Goal: Information Seeking & Learning: Learn about a topic

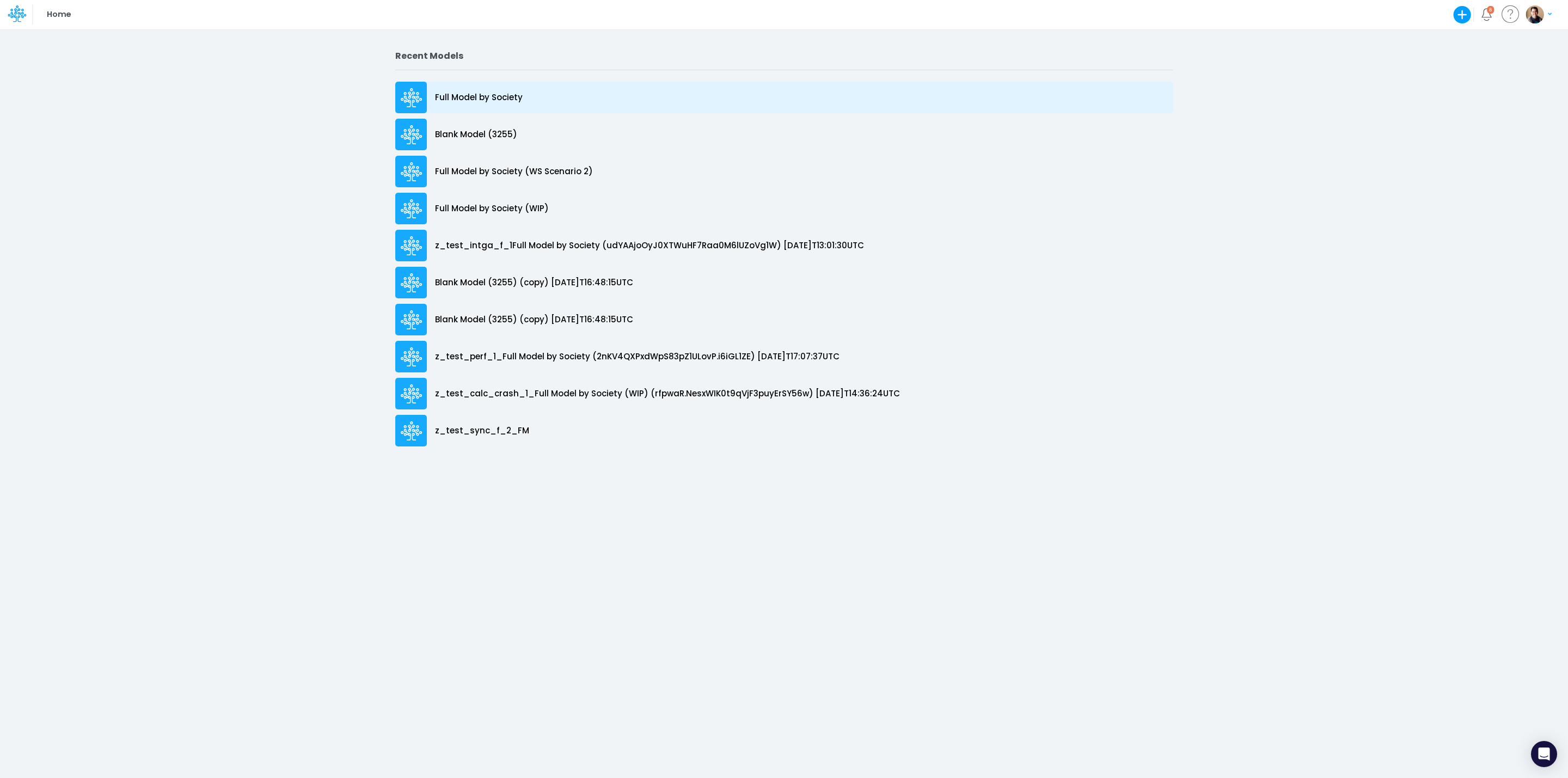
click at [481, 94] on p "Full Model by Society" at bounding box center [479, 97] width 88 height 13
click at [494, 100] on p "Full Model by Society" at bounding box center [479, 97] width 88 height 13
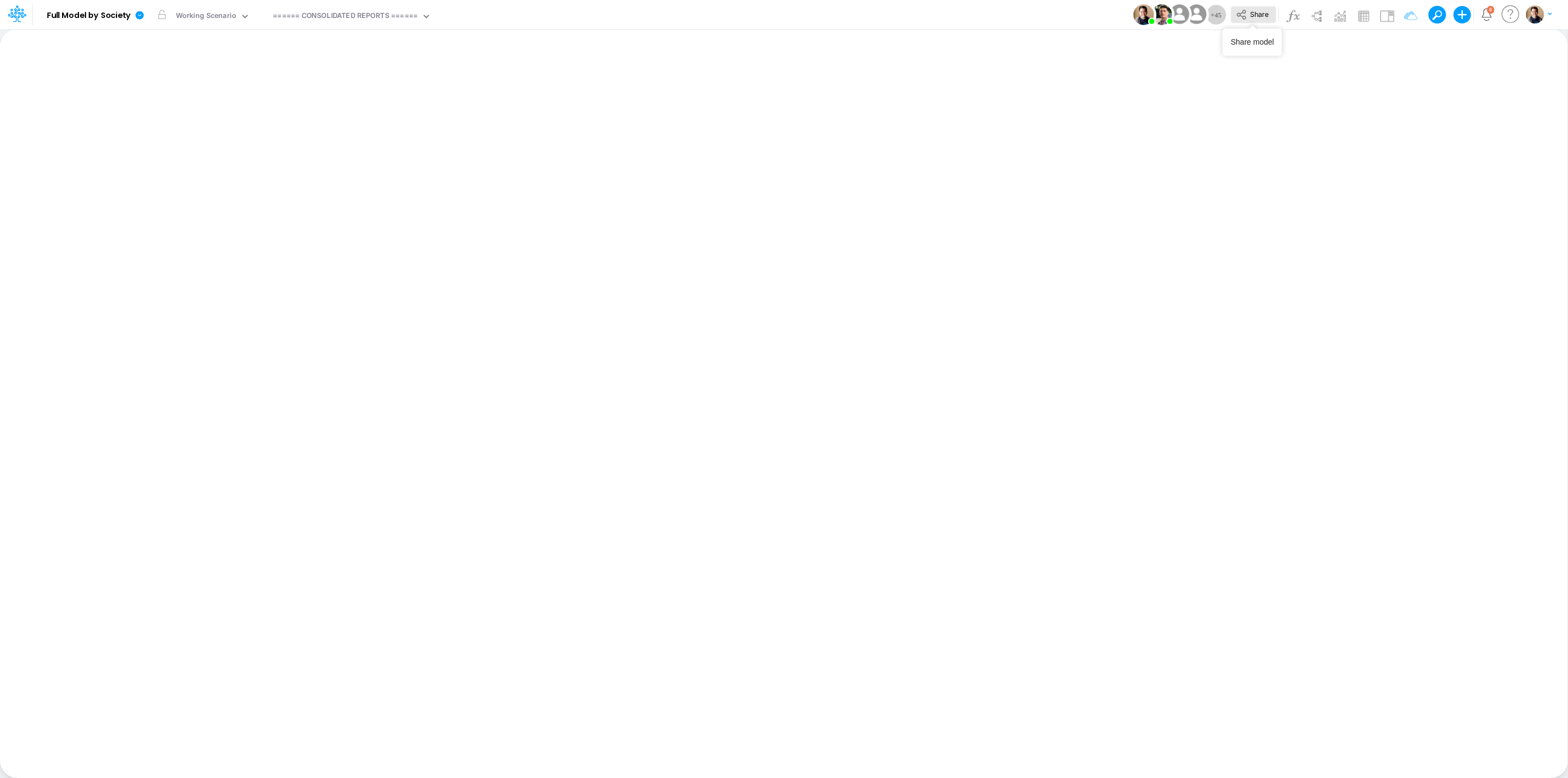
click at [1243, 16] on icon at bounding box center [1241, 15] width 9 height 10
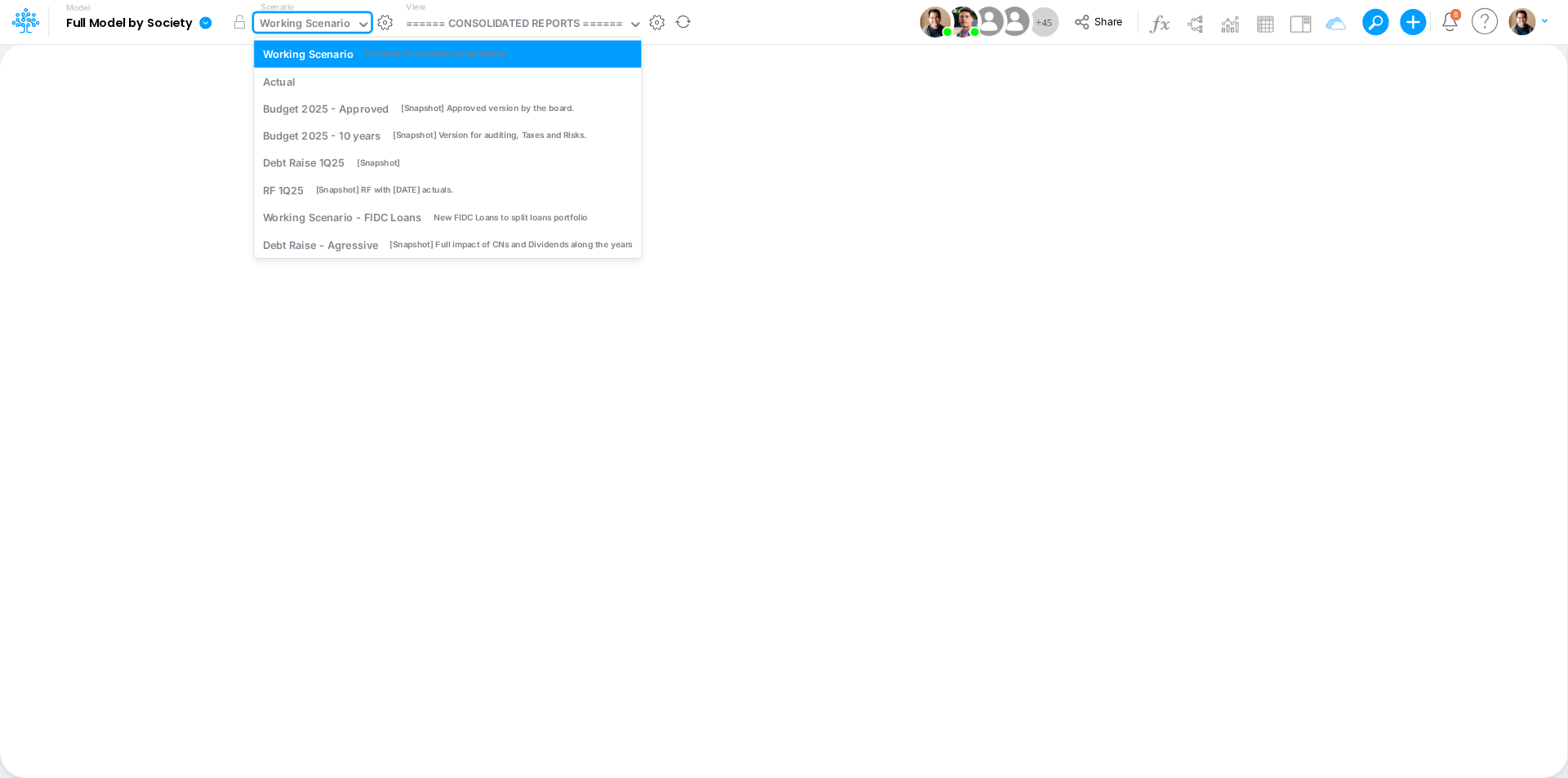
drag, startPoint x: 2323, startPoint y: 3, endPoint x: 345, endPoint y: 21, distance: 1978.1
click at [345, 21] on div "Working Scenario" at bounding box center [304, 25] width 90 height 19
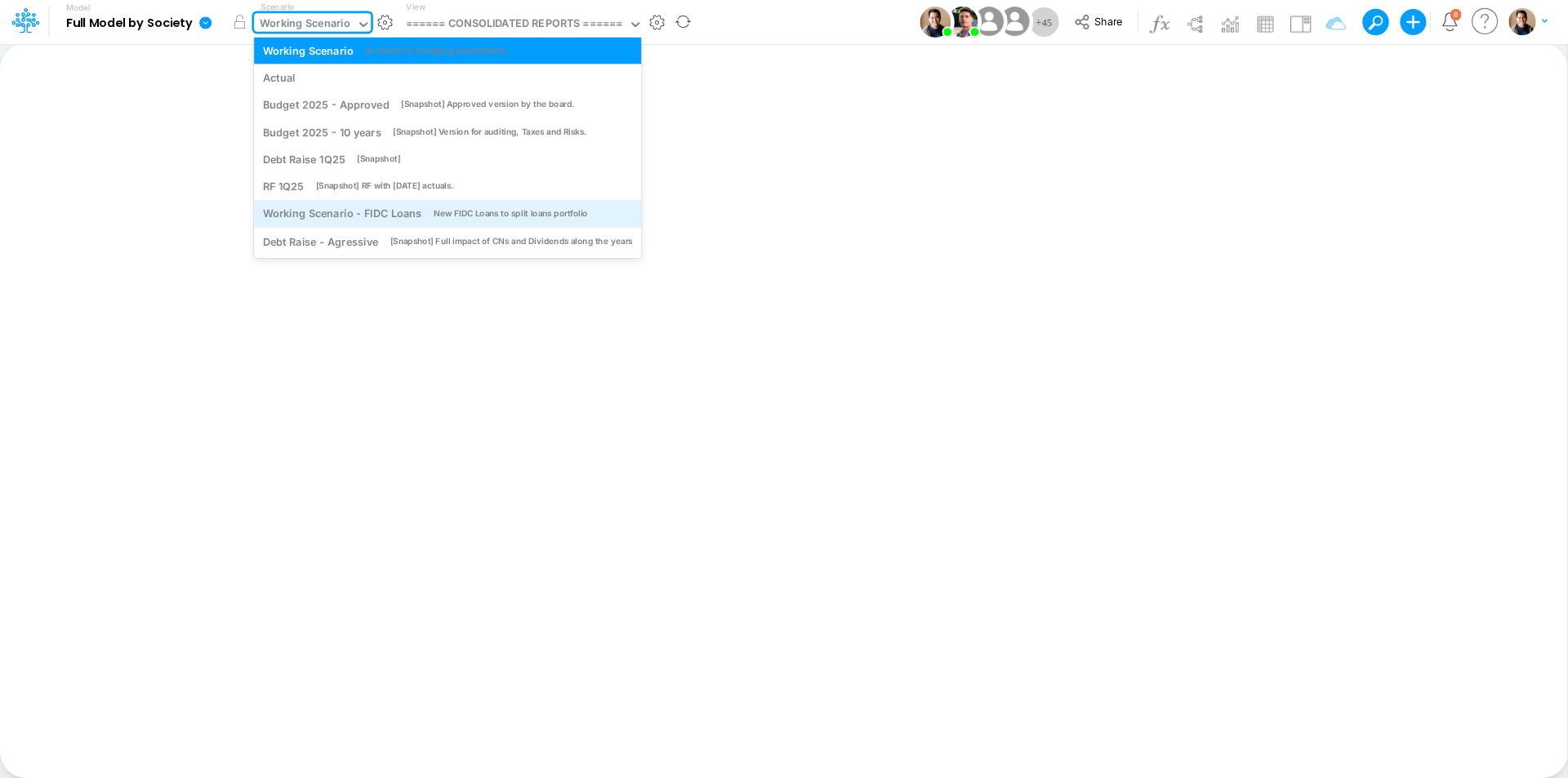
click at [353, 210] on div "Working Scenario - FIDC Loans" at bounding box center [342, 213] width 159 height 16
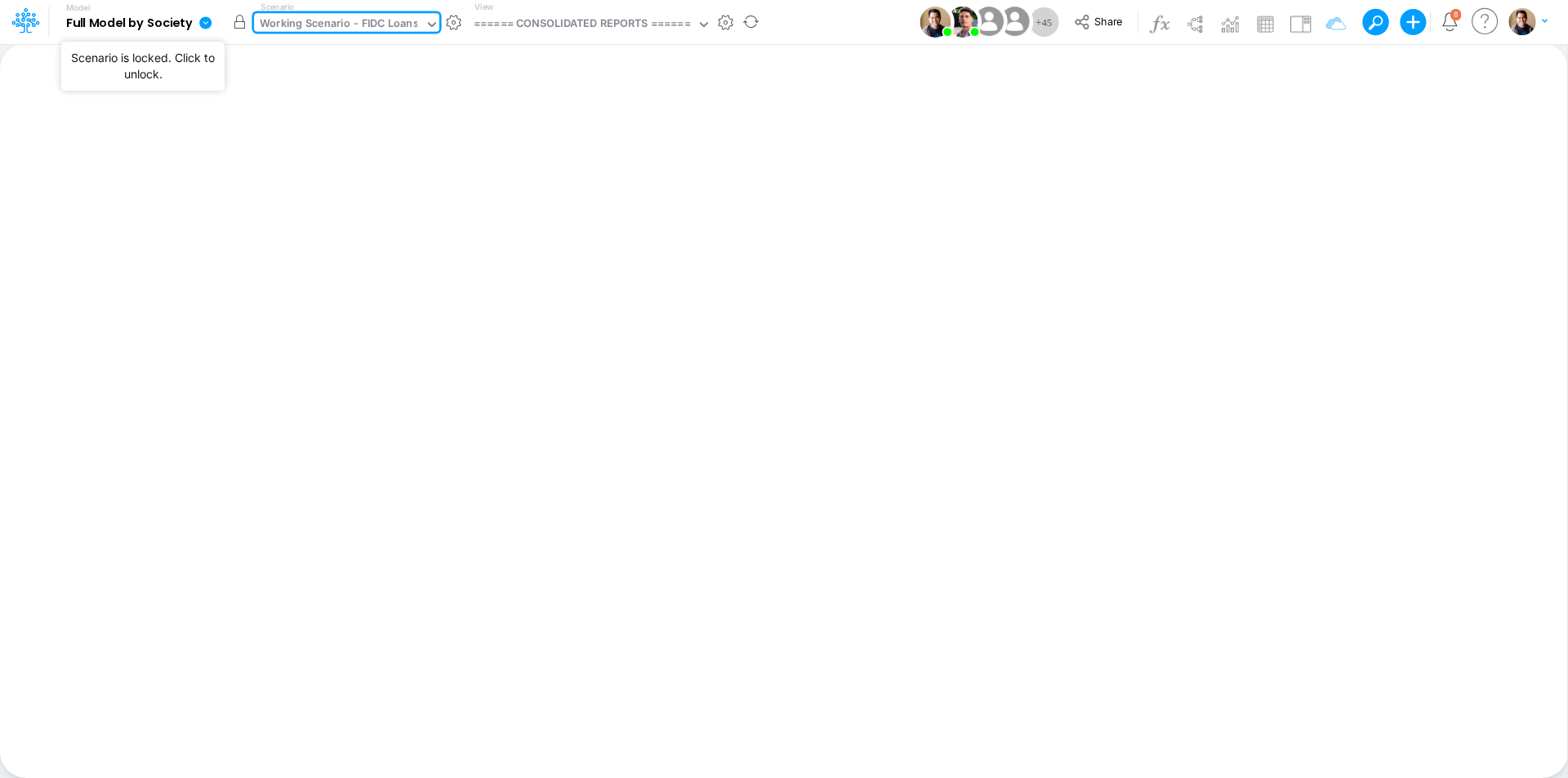
click at [239, 24] on button "button" at bounding box center [239, 22] width 29 height 29
click at [332, 20] on div "Working Scenario - FIDC Loans" at bounding box center [339, 25] width 159 height 19
click at [559, 27] on div "====== CONSOLIDATED REPORTS ======" at bounding box center [583, 25] width 217 height 19
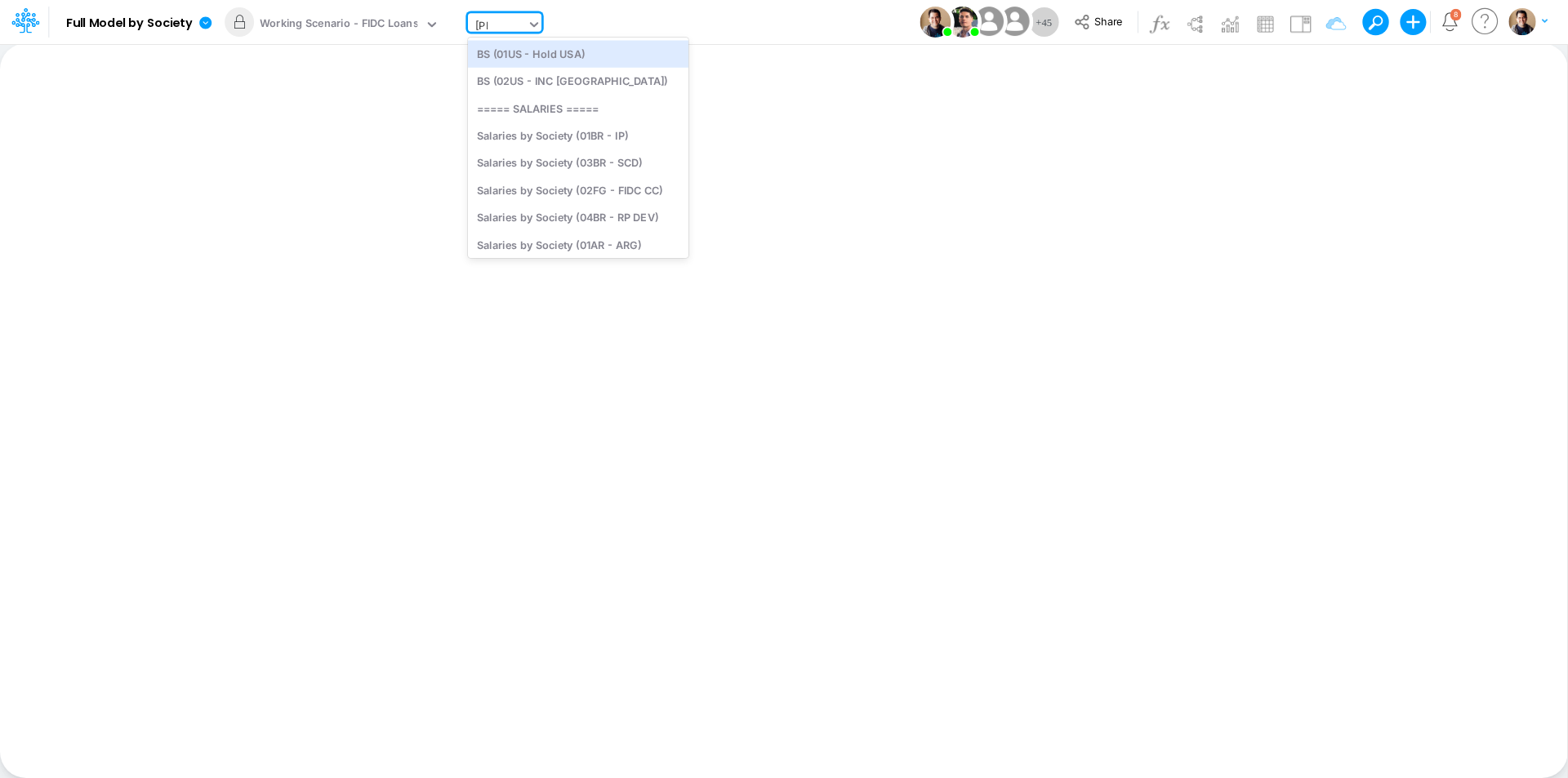
type input "sala"
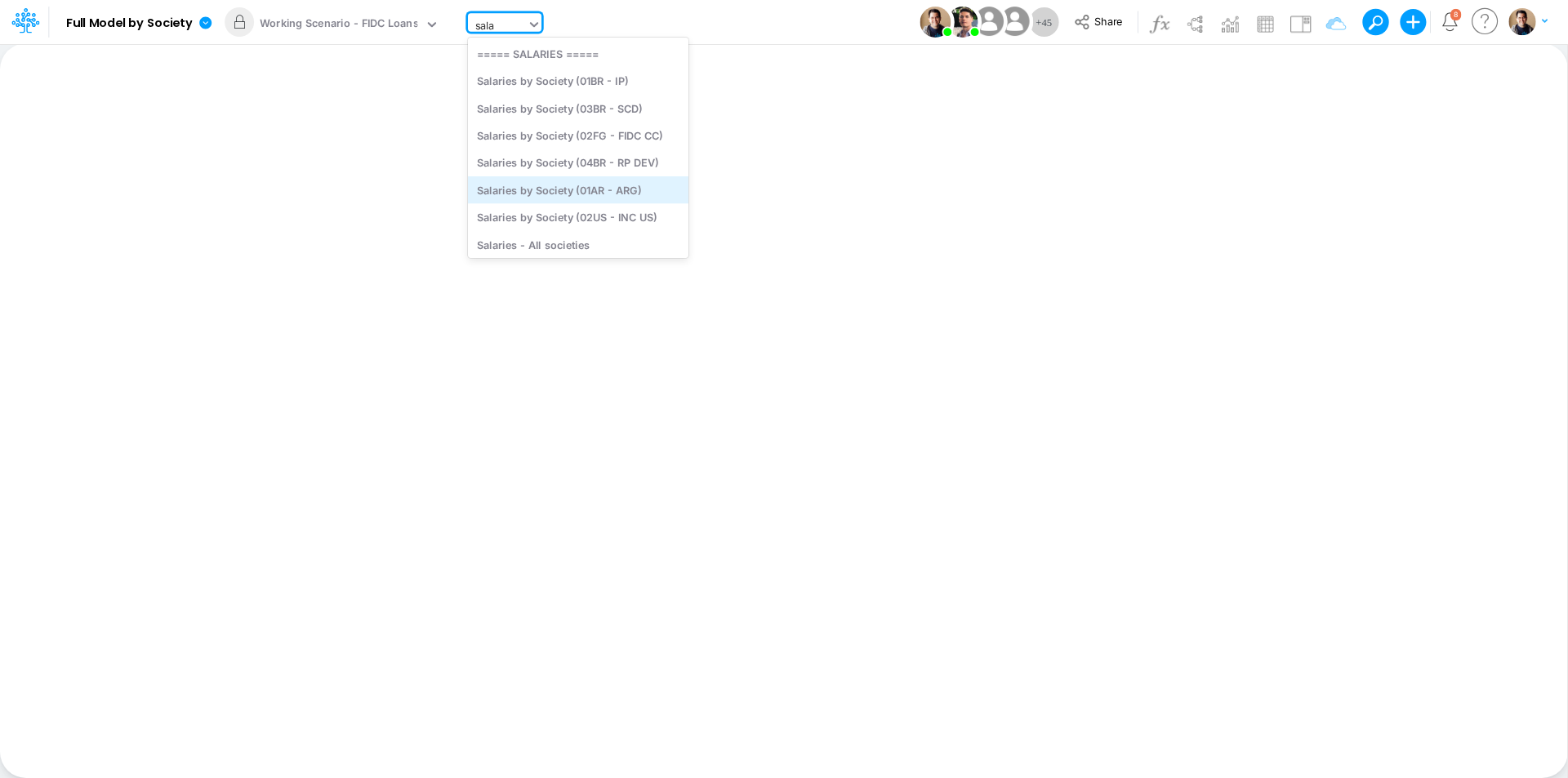
scroll to position [35, 0]
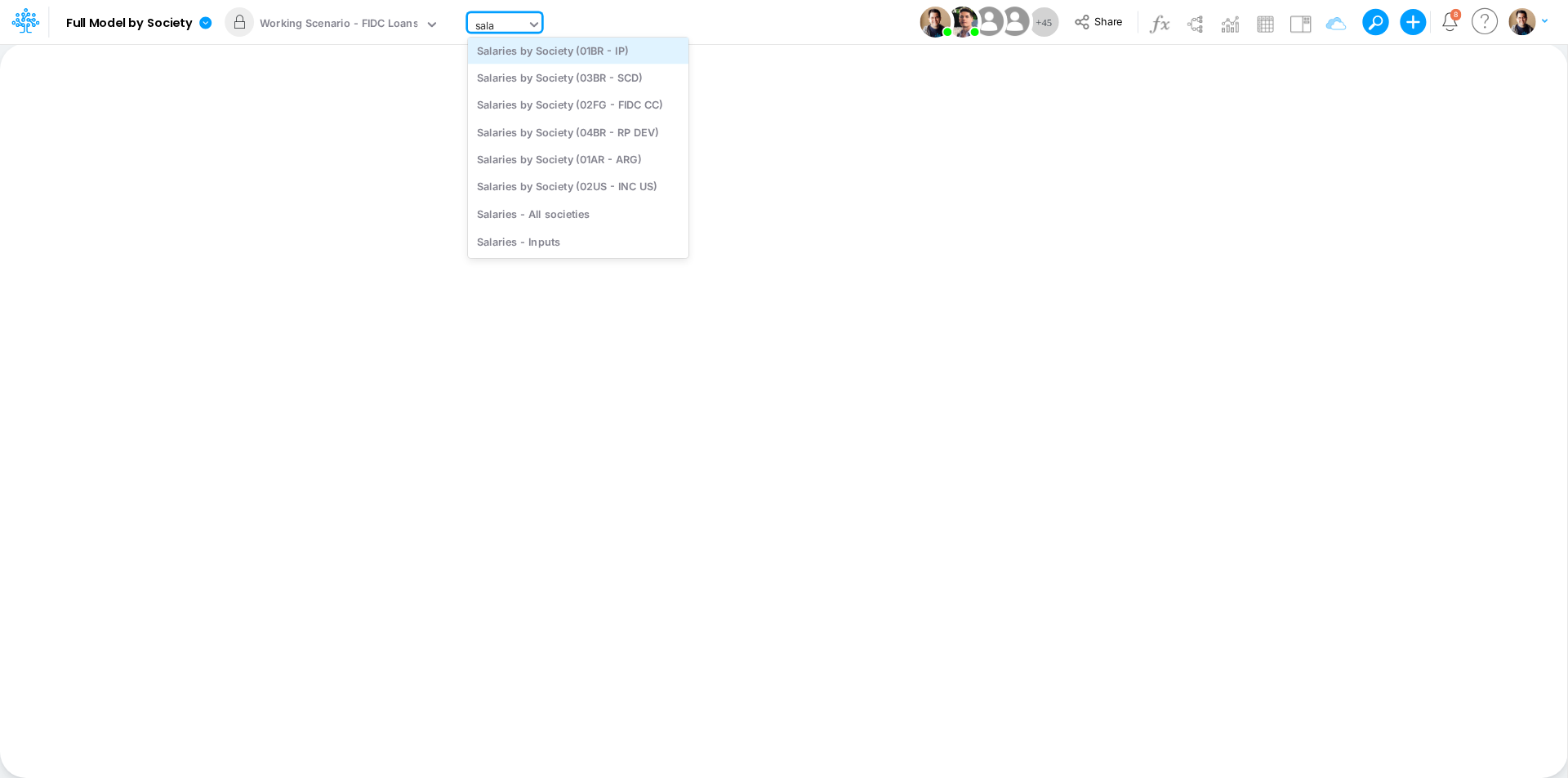
click at [595, 54] on div "Salaries by Society (01BR - IP)" at bounding box center [579, 50] width 221 height 27
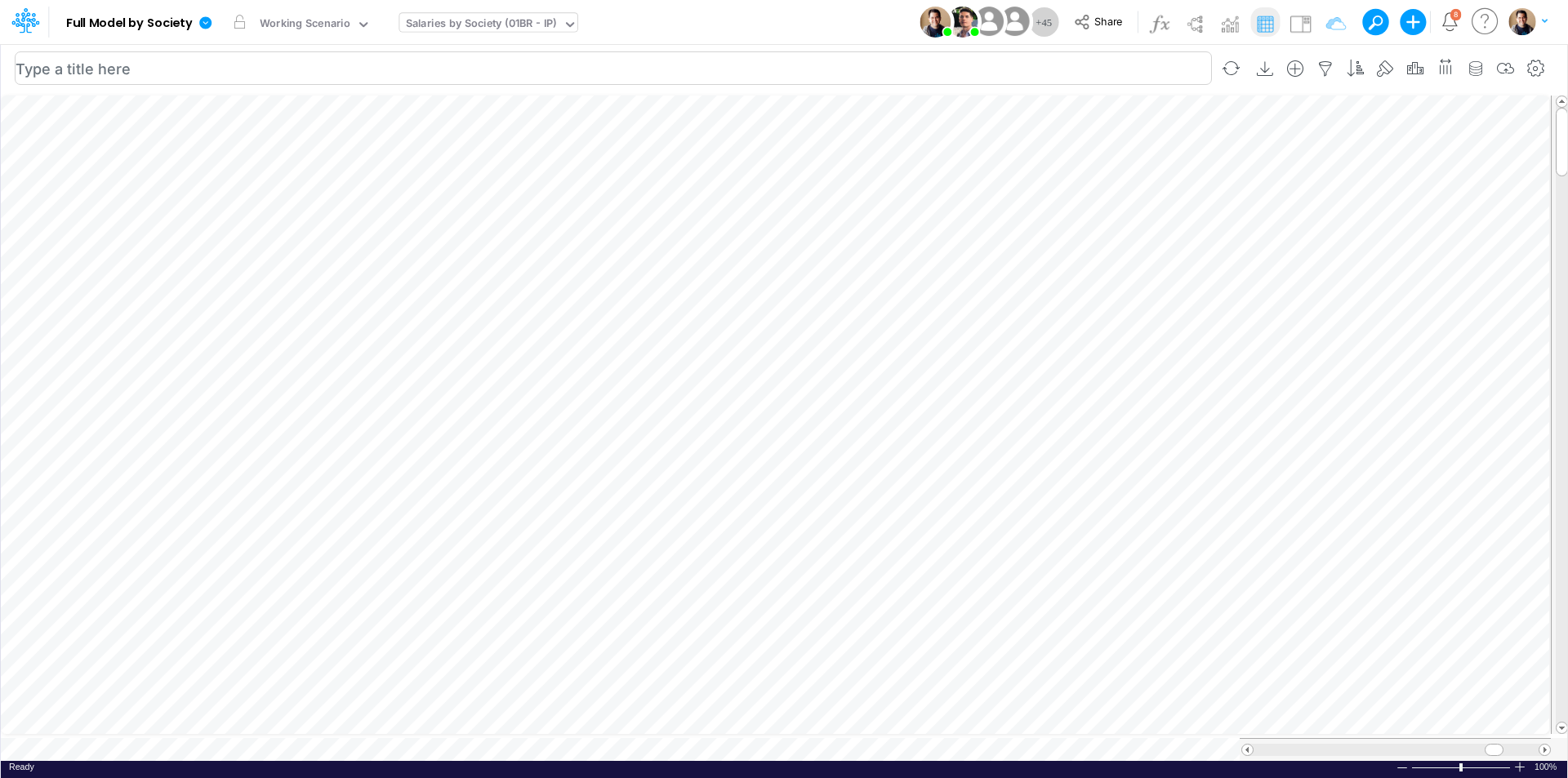
scroll to position [8, 1]
click at [785, 228] on icon "button" at bounding box center [774, 234] width 25 height 17
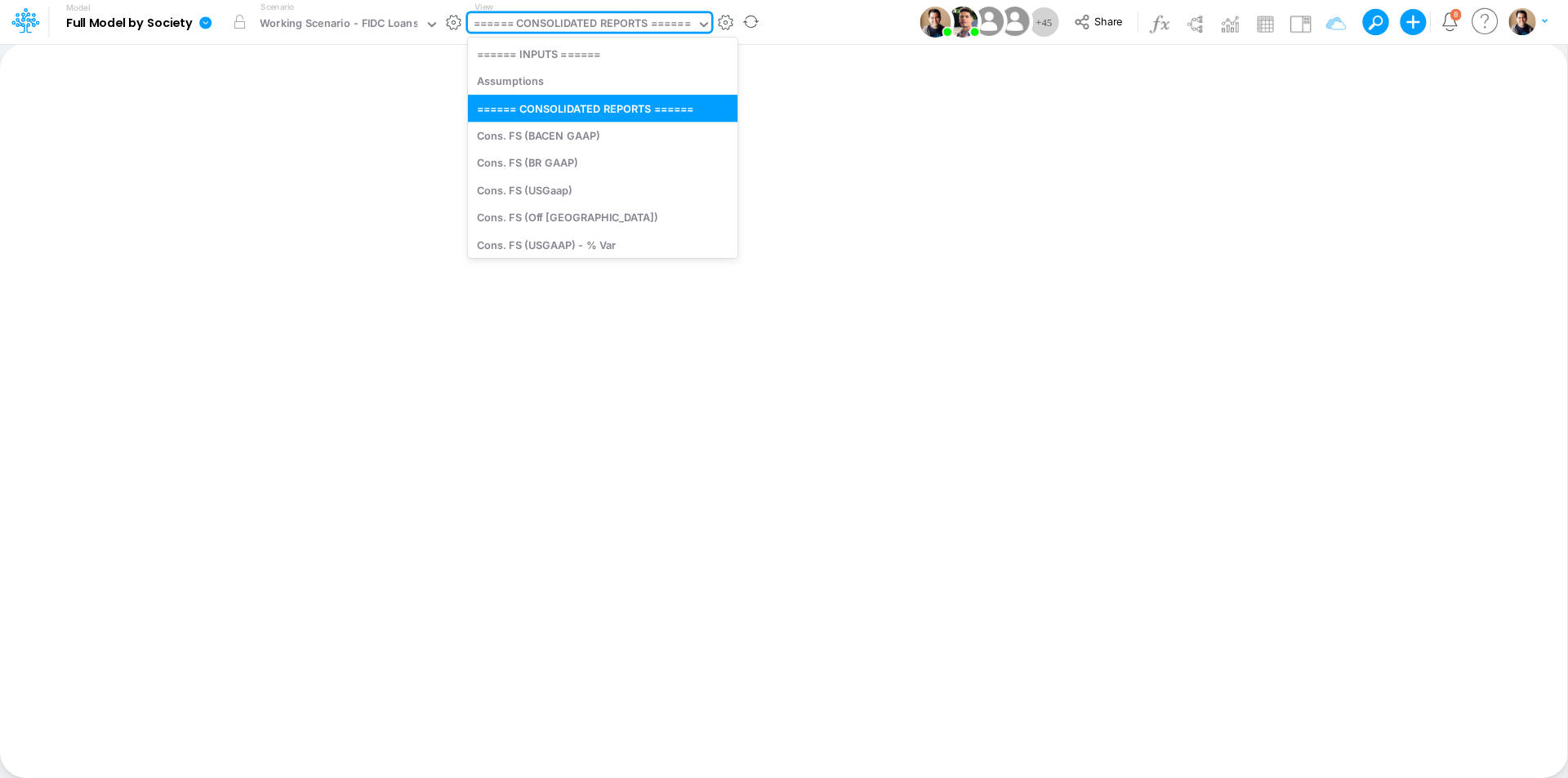
click at [545, 27] on div "====== CONSOLIDATED REPORTS ======" at bounding box center [583, 25] width 217 height 19
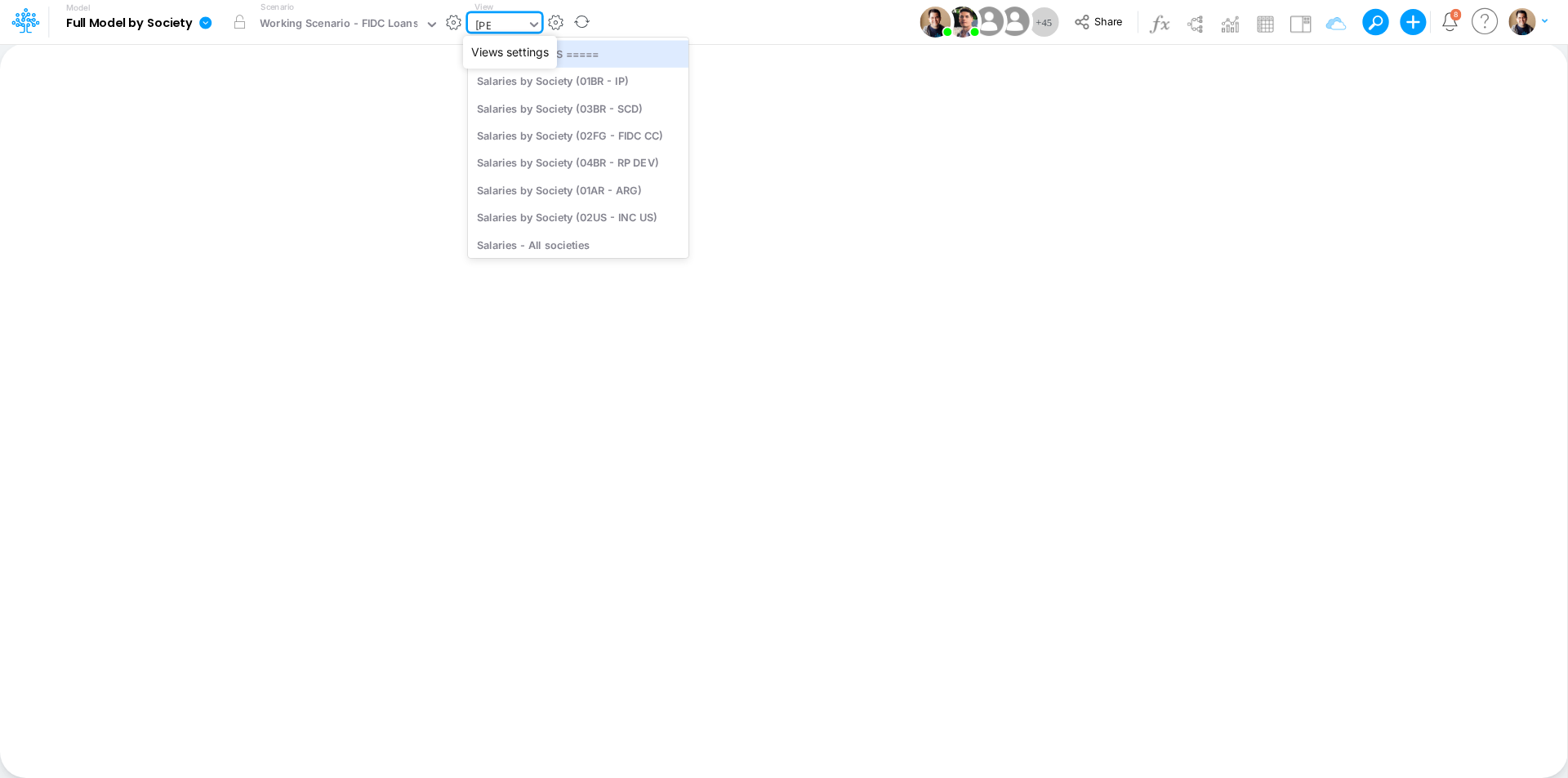
type input "sala"
click at [638, 80] on div "Salaries by Society (01BR - IP)" at bounding box center [579, 81] width 221 height 27
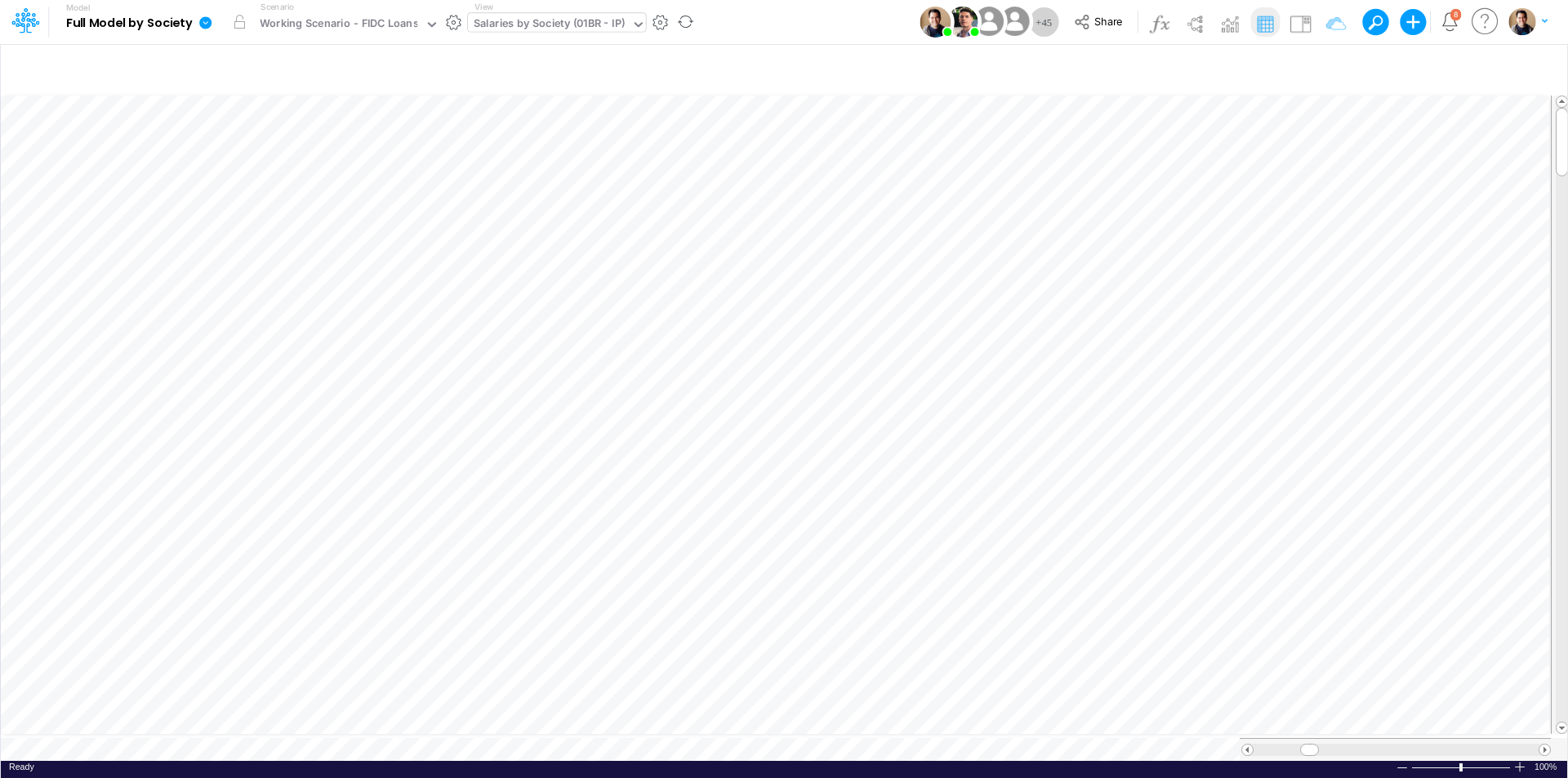
scroll to position [8, 1]
click at [1295, 18] on img at bounding box center [1300, 24] width 26 height 26
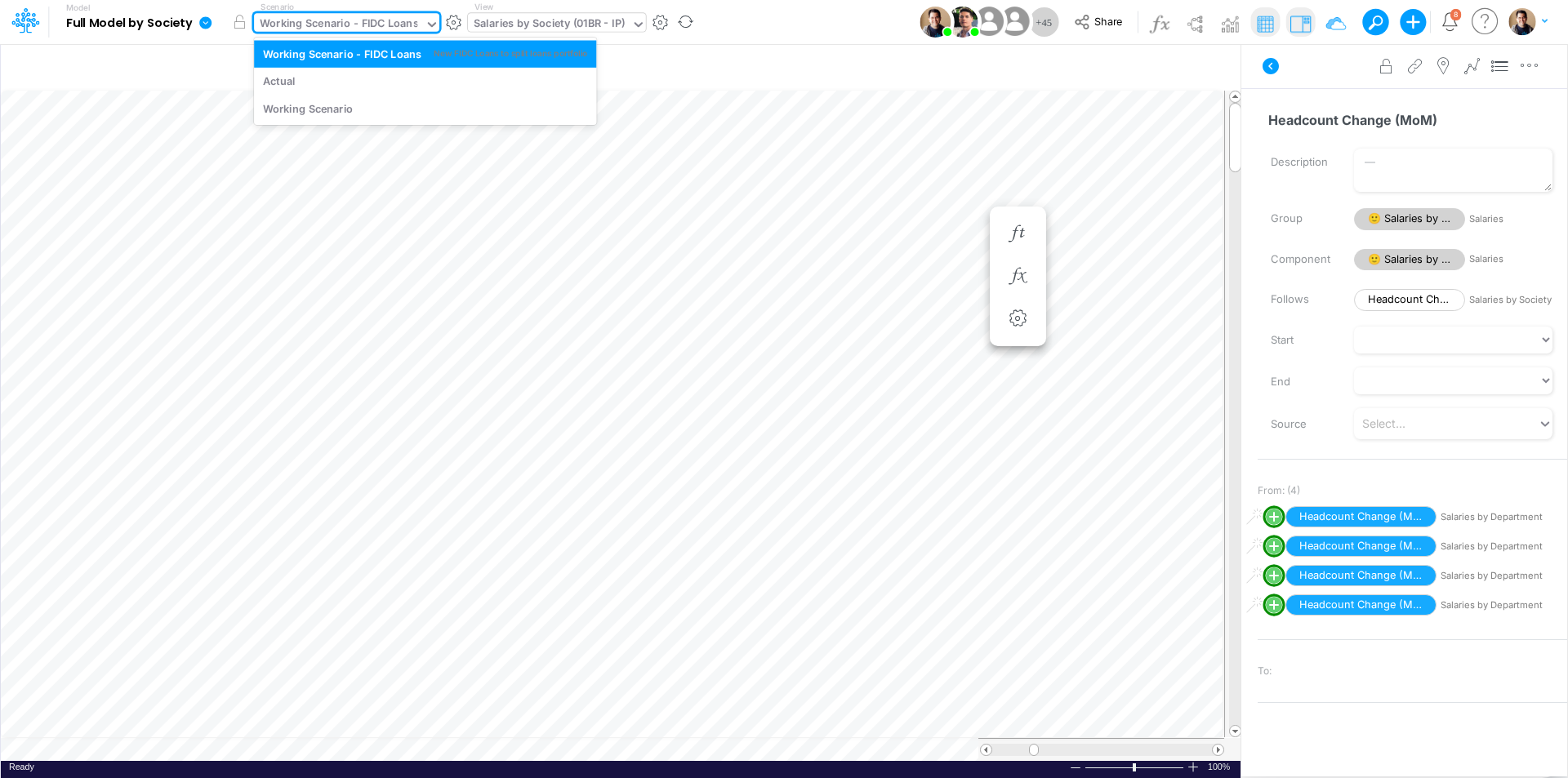
click at [321, 16] on div "Working Scenario - FIDC Loans" at bounding box center [339, 25] width 159 height 19
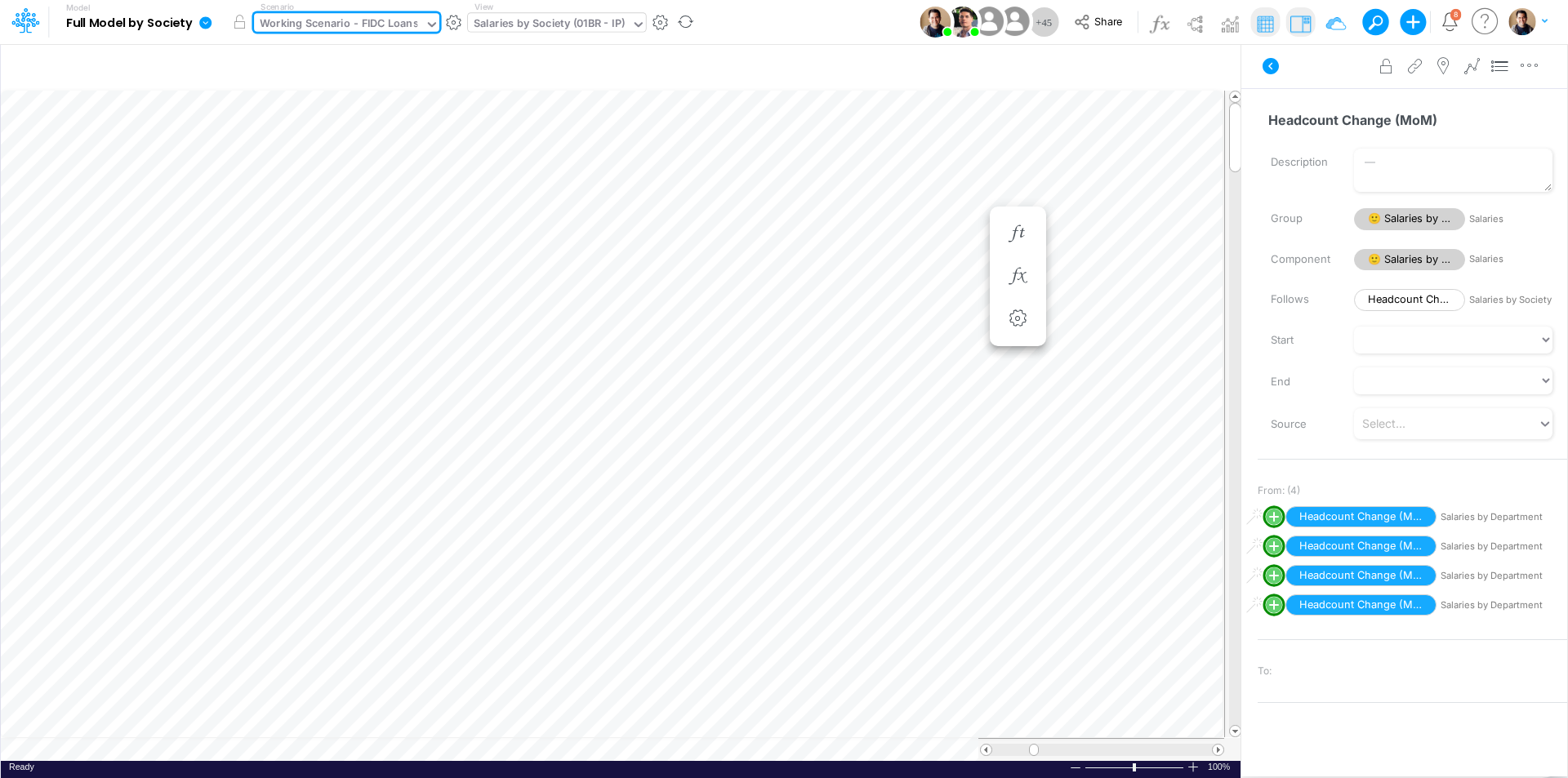
click at [321, 16] on div "Working Scenario - FIDC Loans" at bounding box center [339, 25] width 159 height 19
click at [1021, 277] on icon "button" at bounding box center [1017, 276] width 25 height 17
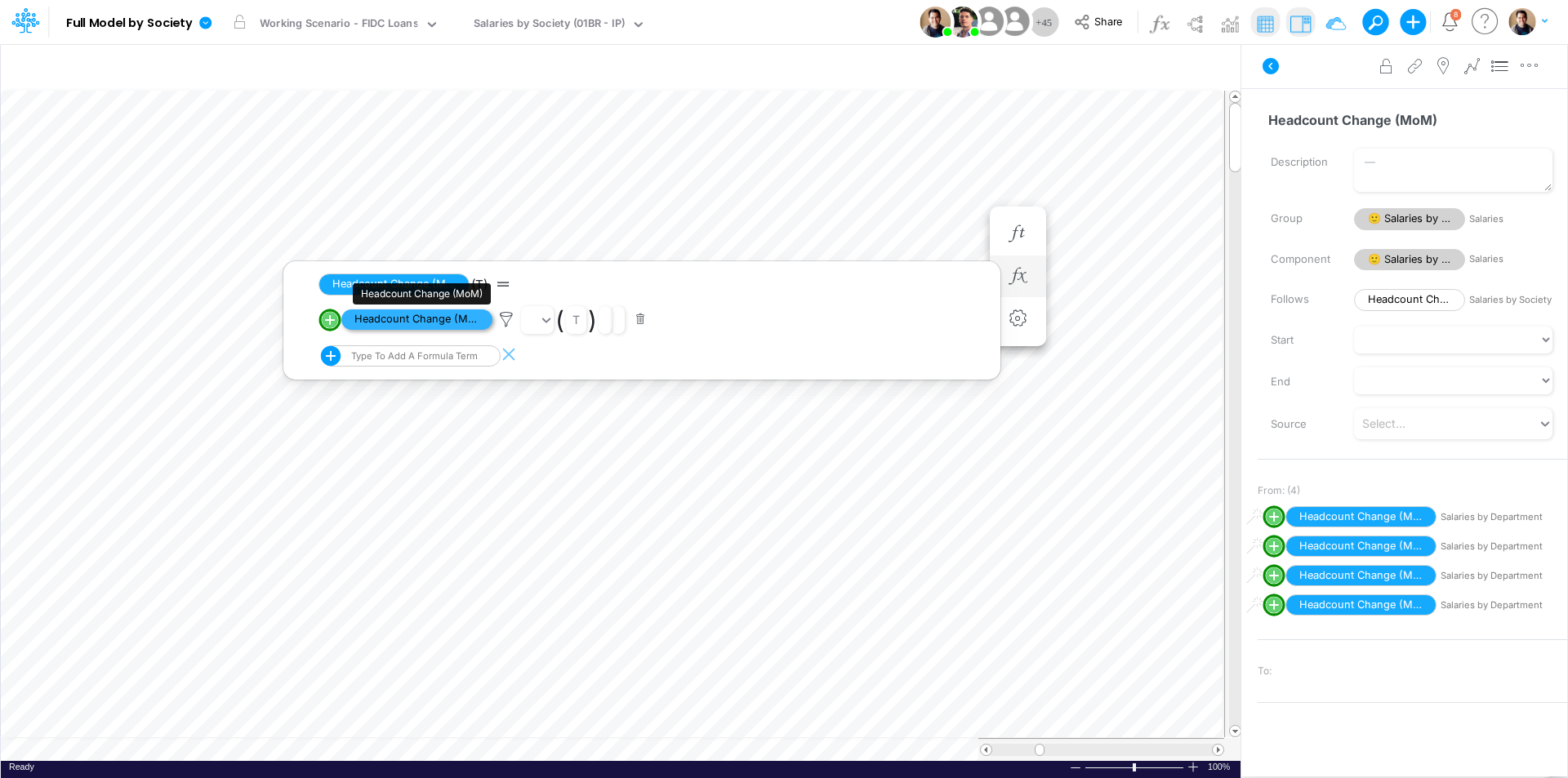
click at [439, 319] on span "Headcount Change (MoM)" at bounding box center [416, 320] width 151 height 20
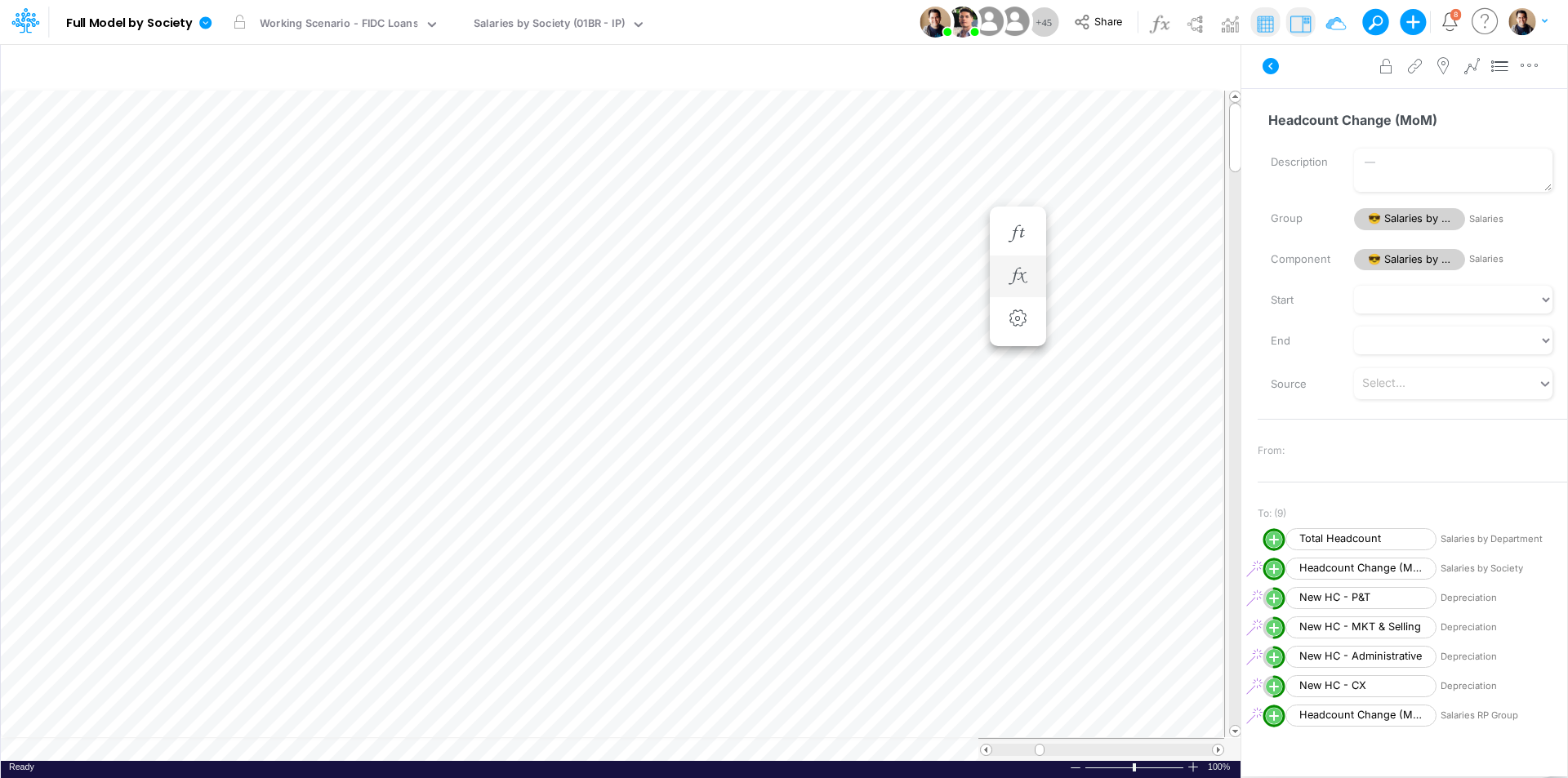
scroll to position [8, 1]
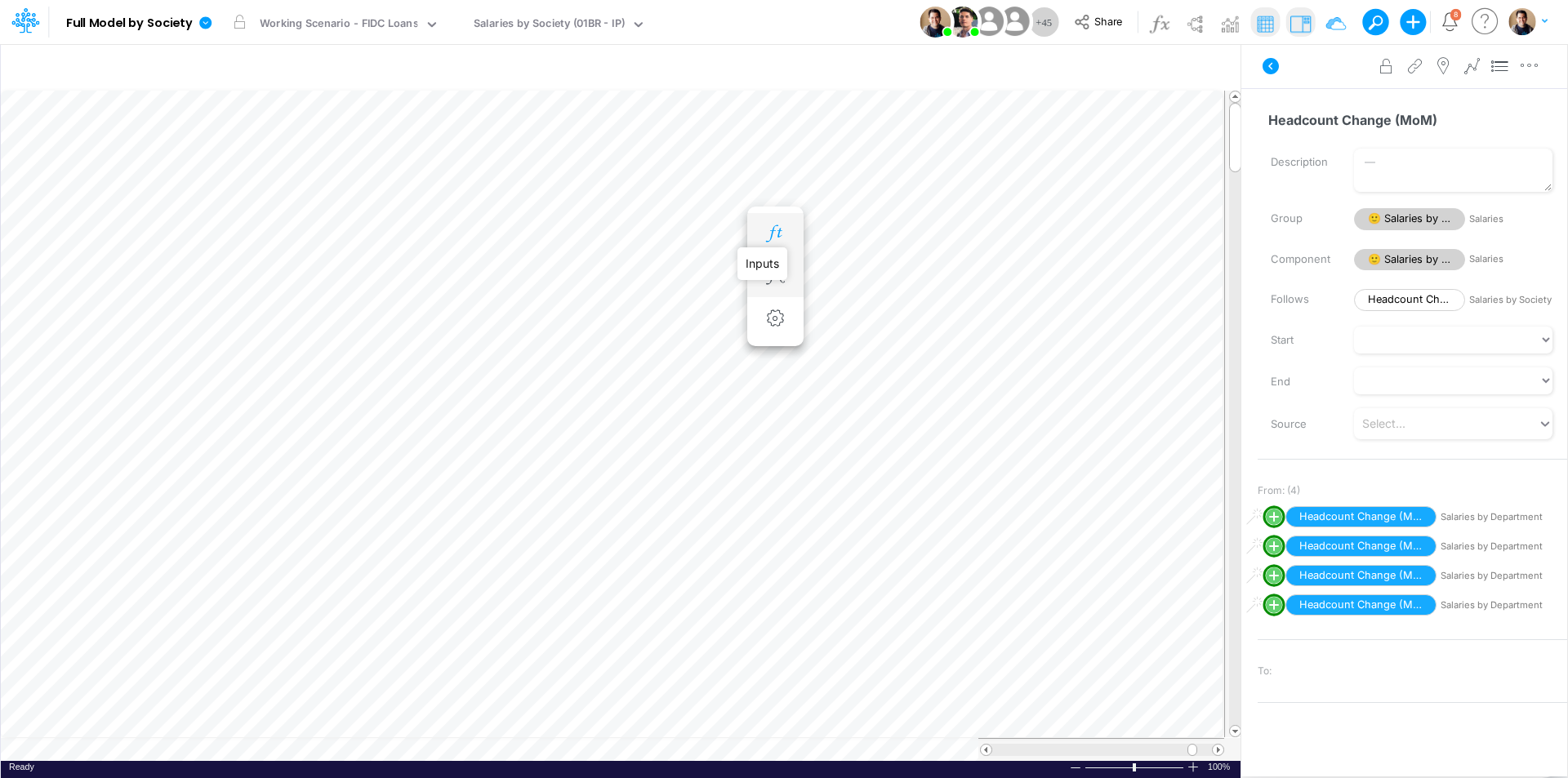
click at [775, 224] on button "button" at bounding box center [775, 235] width 30 height 33
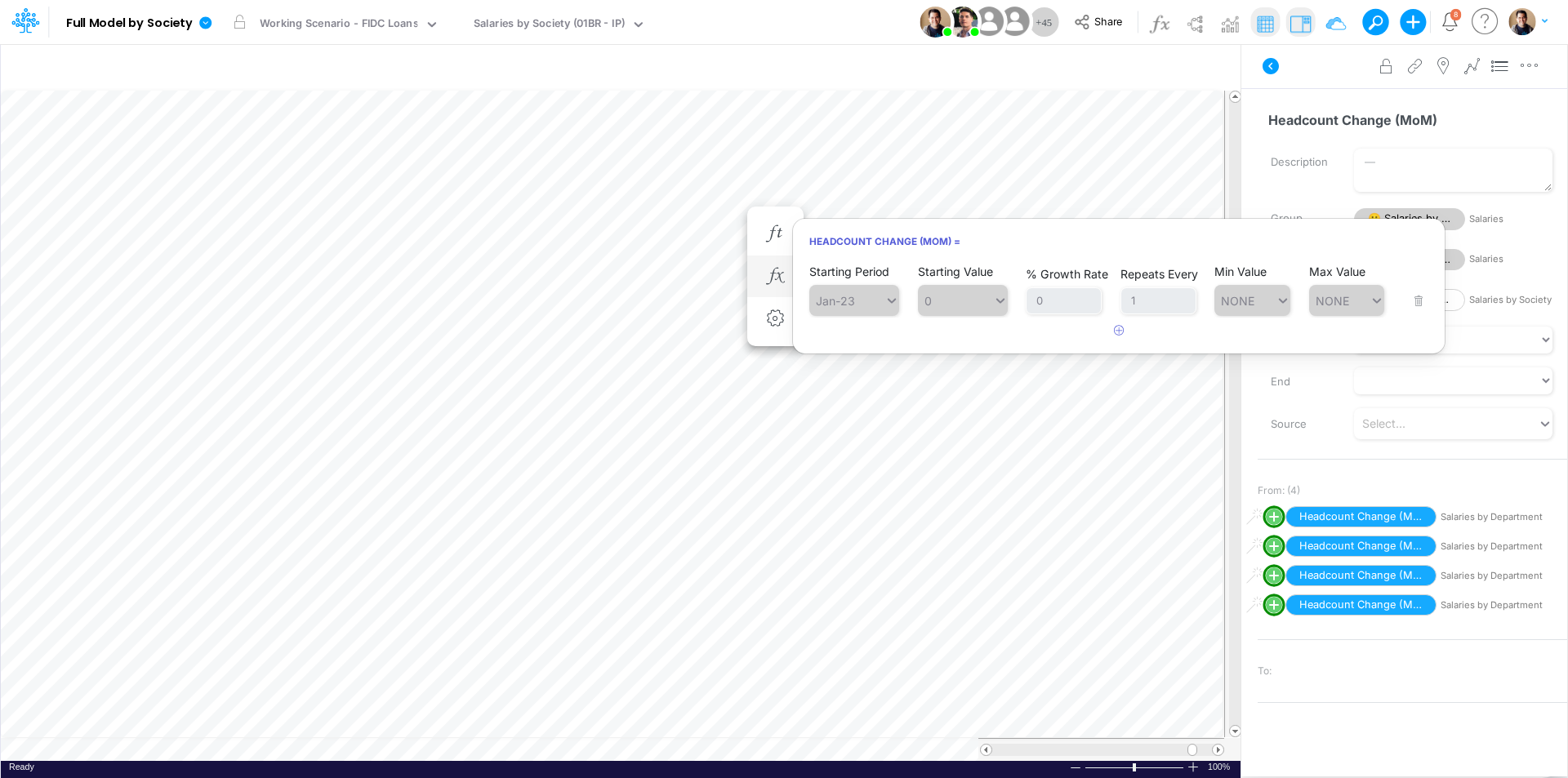
scroll to position [8, 1]
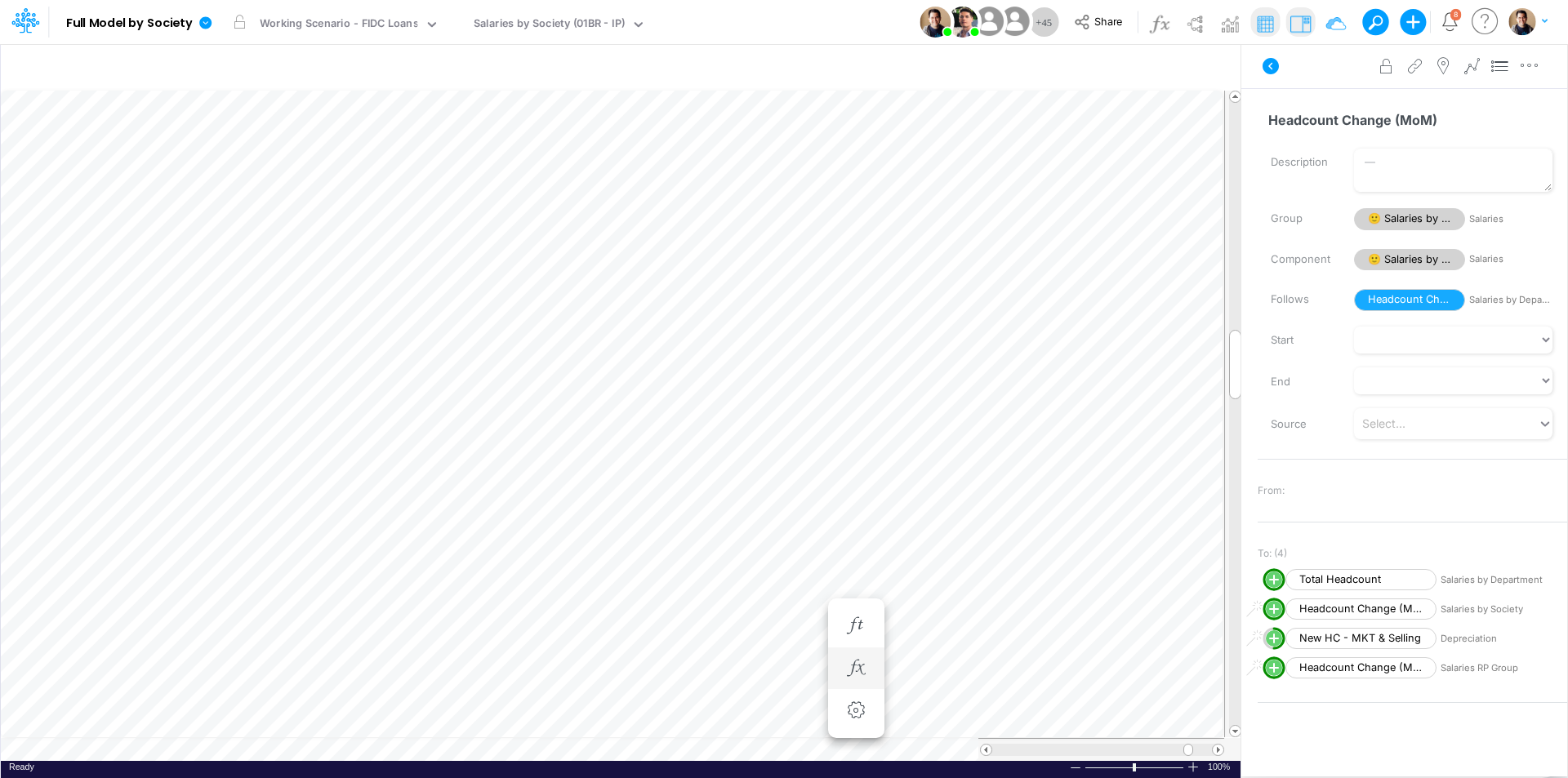
scroll to position [8, 1]
click at [775, 236] on icon "button" at bounding box center [774, 234] width 25 height 17
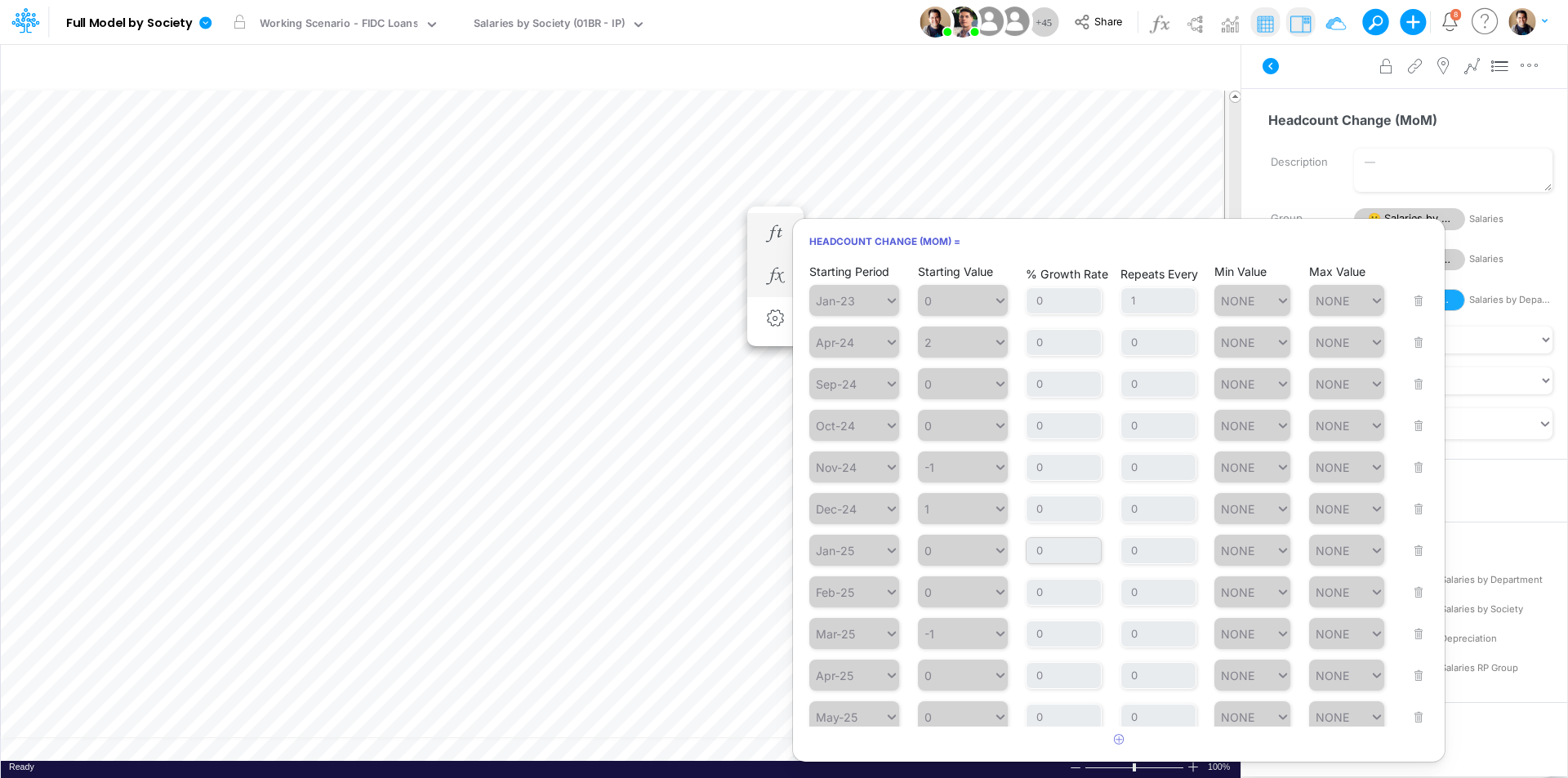
scroll to position [383, 0]
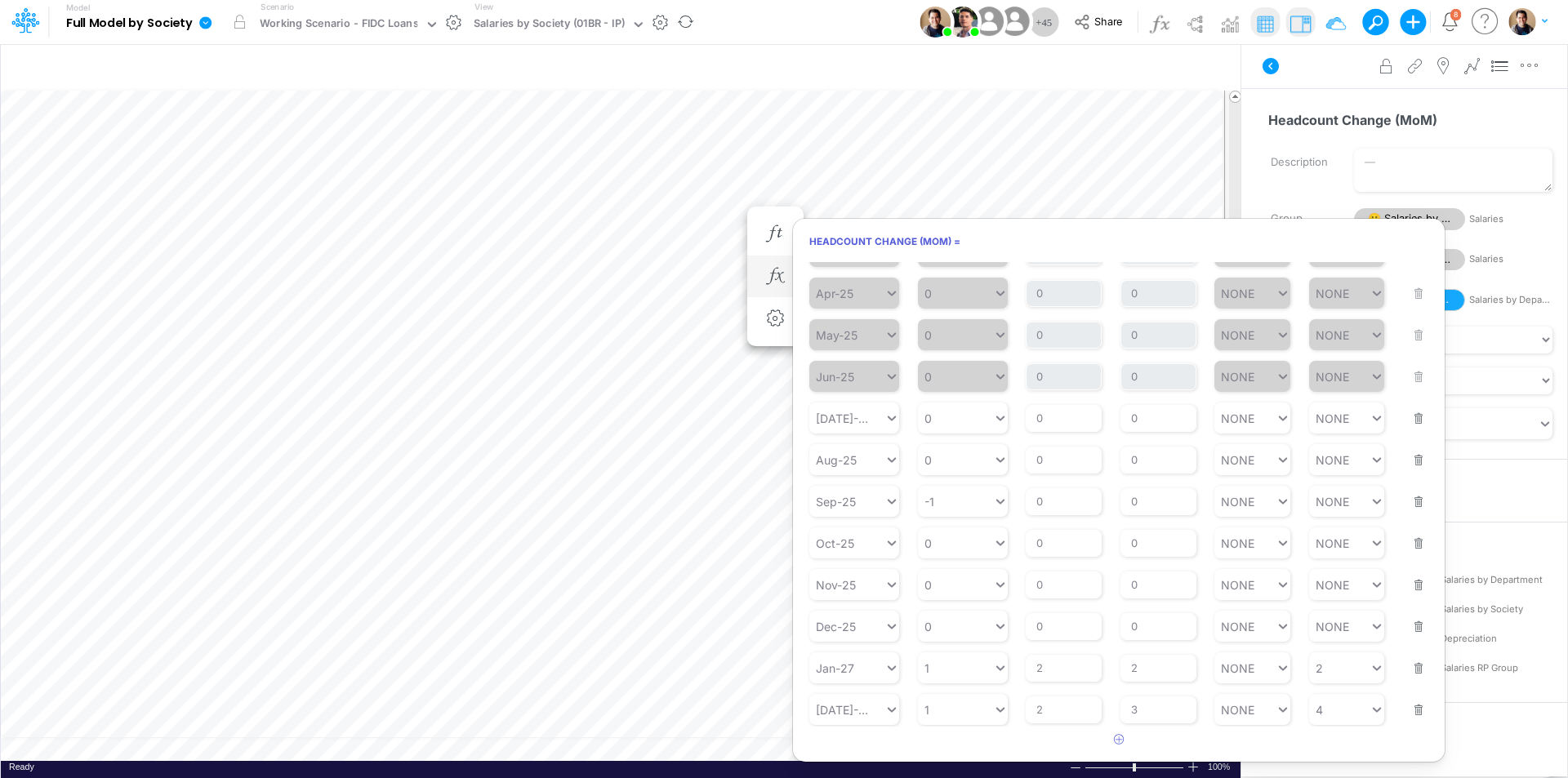
click at [205, 23] on icon at bounding box center [205, 23] width 15 height 15
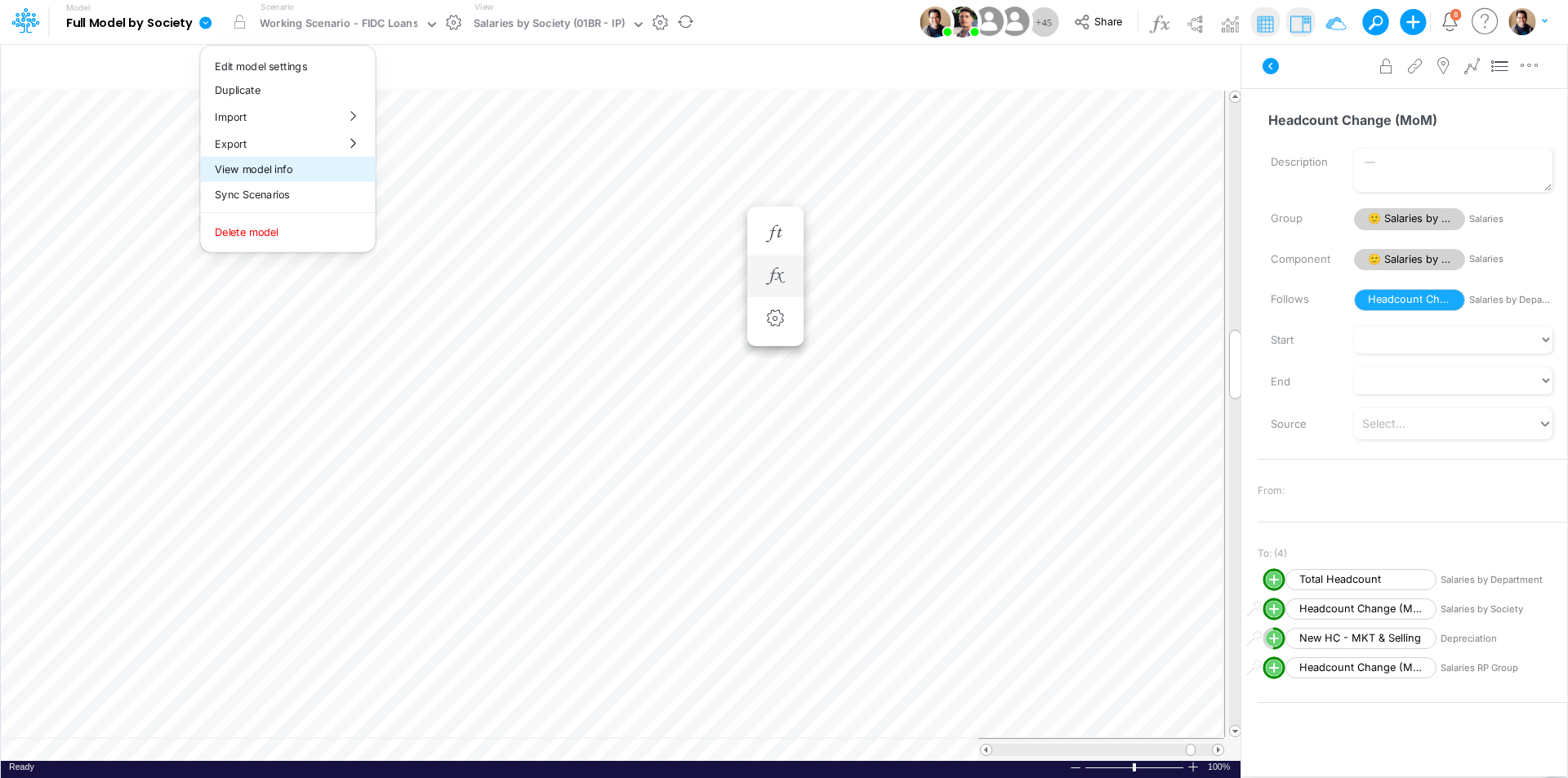
click at [290, 165] on button "View model info" at bounding box center [287, 170] width 174 height 26
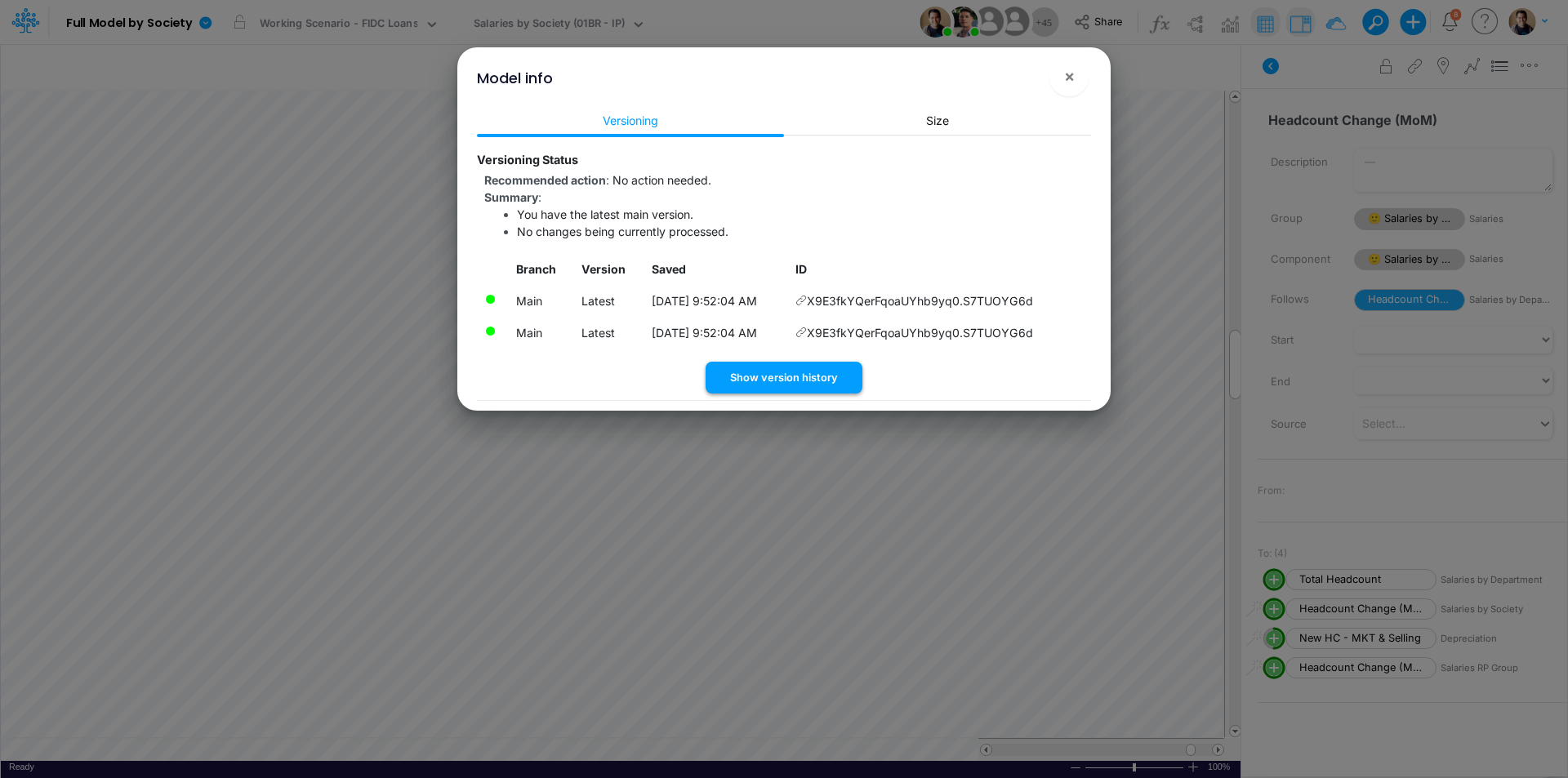
click at [755, 376] on button "Show version history" at bounding box center [784, 377] width 157 height 32
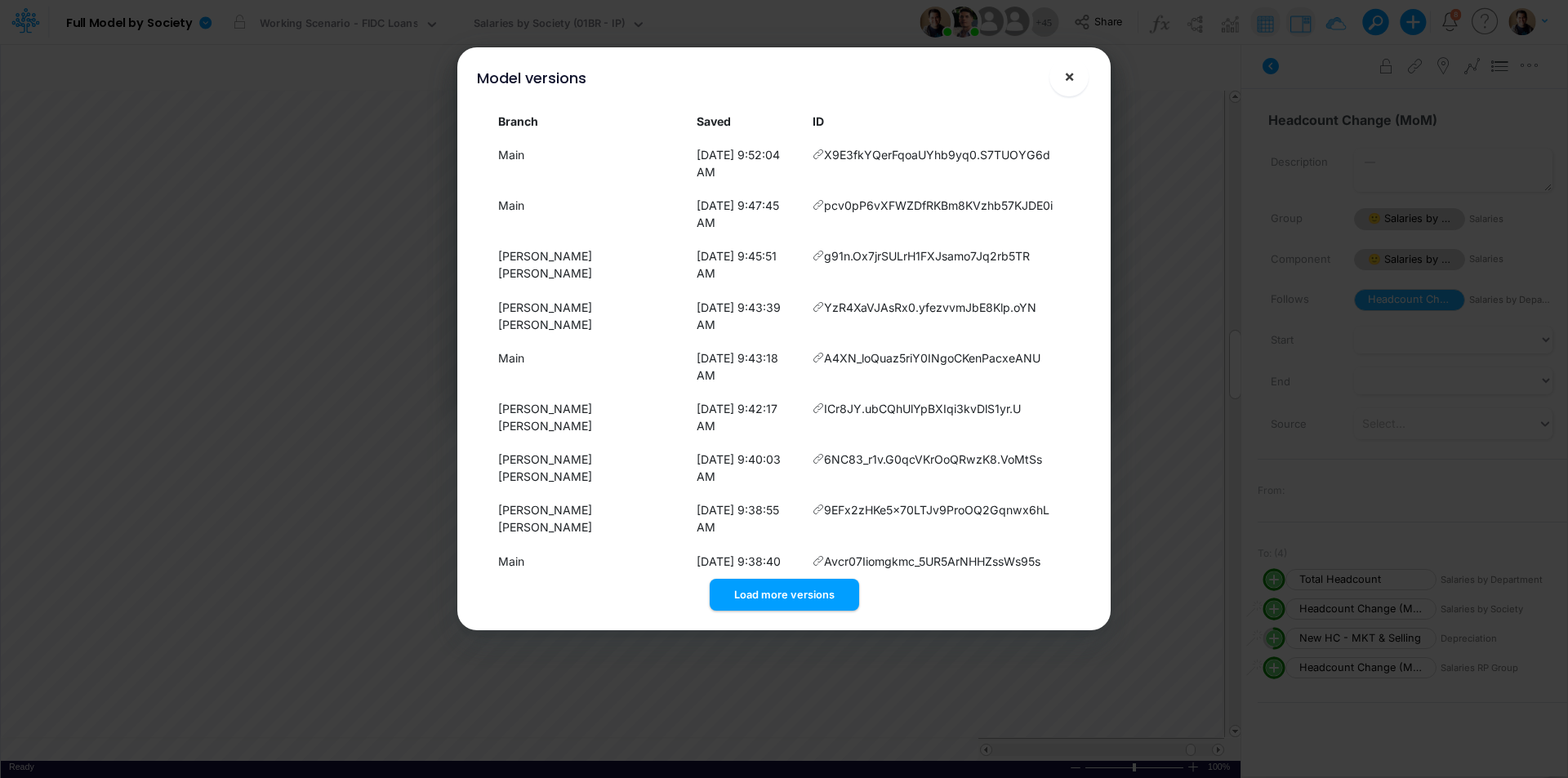
click at [1070, 73] on span "×" at bounding box center [1069, 75] width 11 height 19
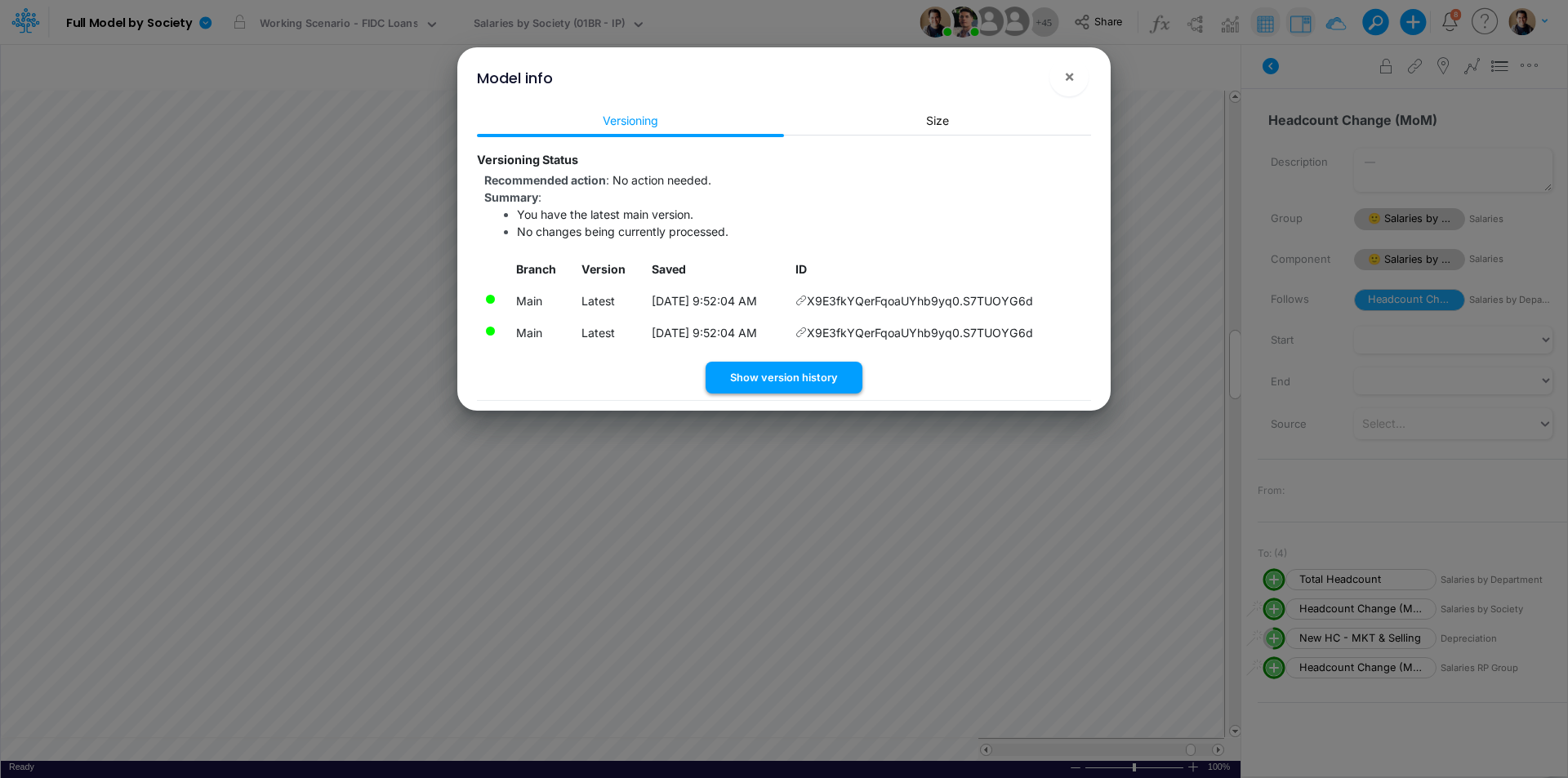
click at [766, 378] on button "Show version history" at bounding box center [784, 377] width 157 height 32
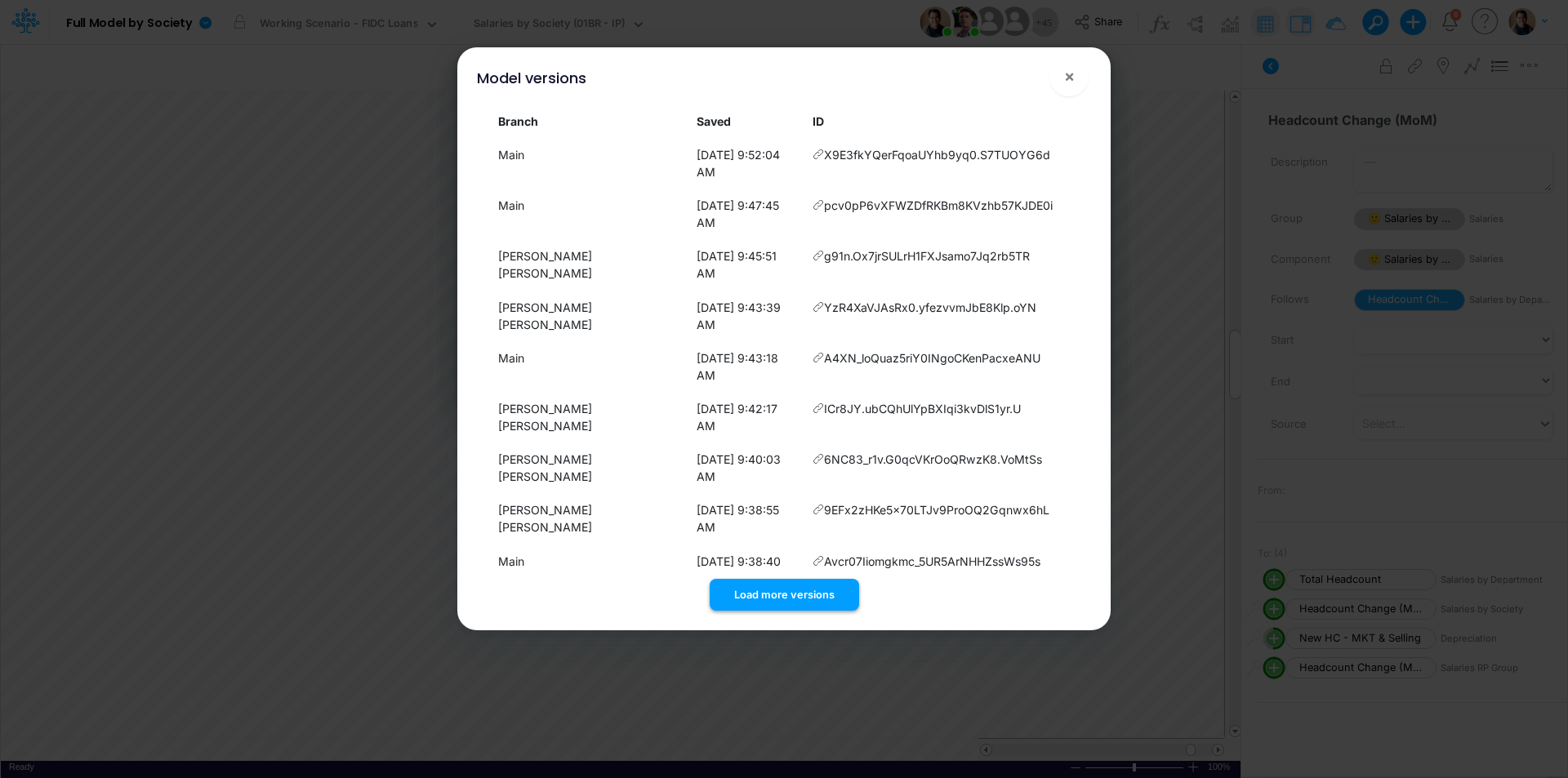
click at [773, 579] on button "Load more versions" at bounding box center [784, 594] width 150 height 32
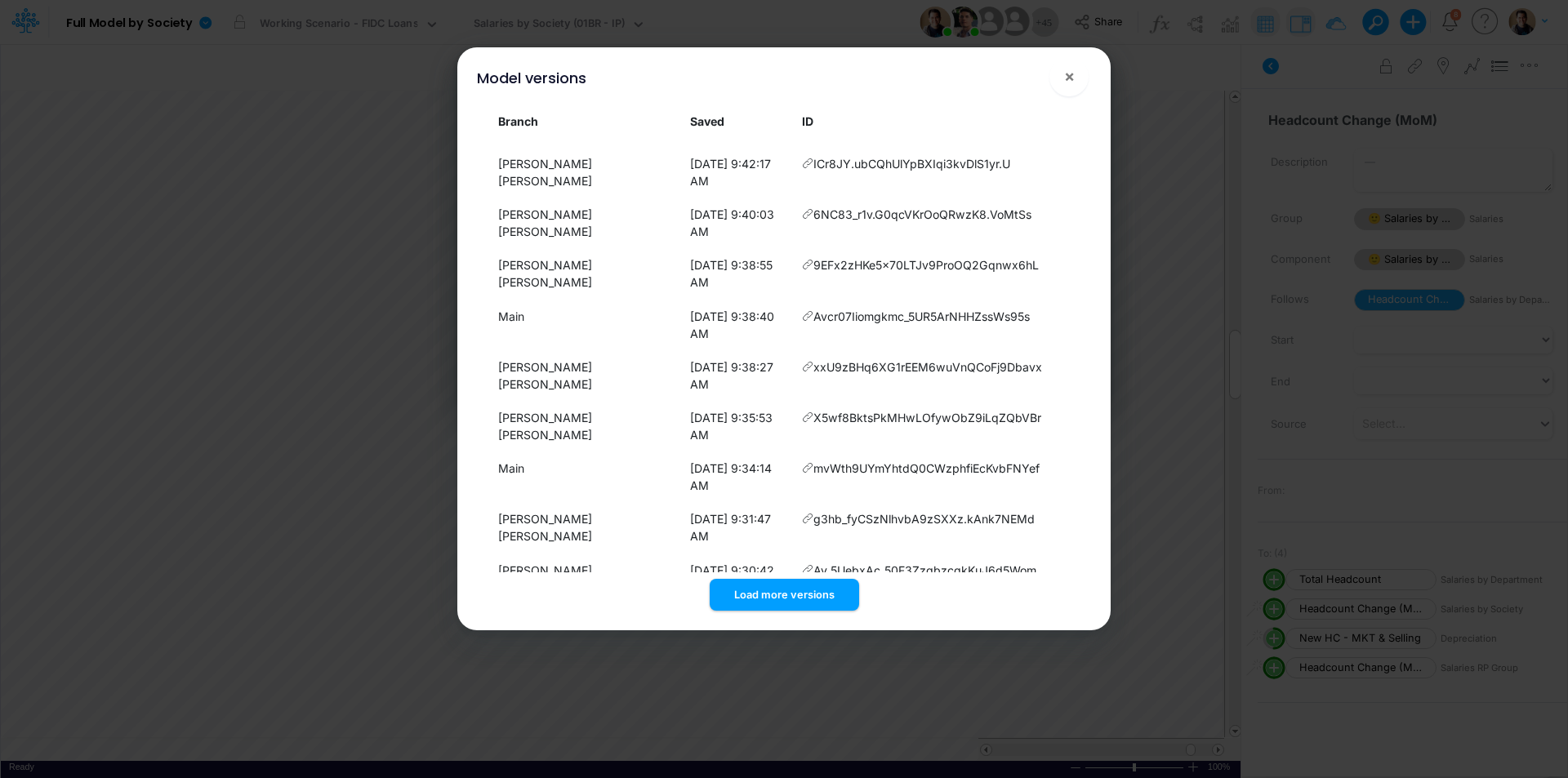
scroll to position [249, 0]
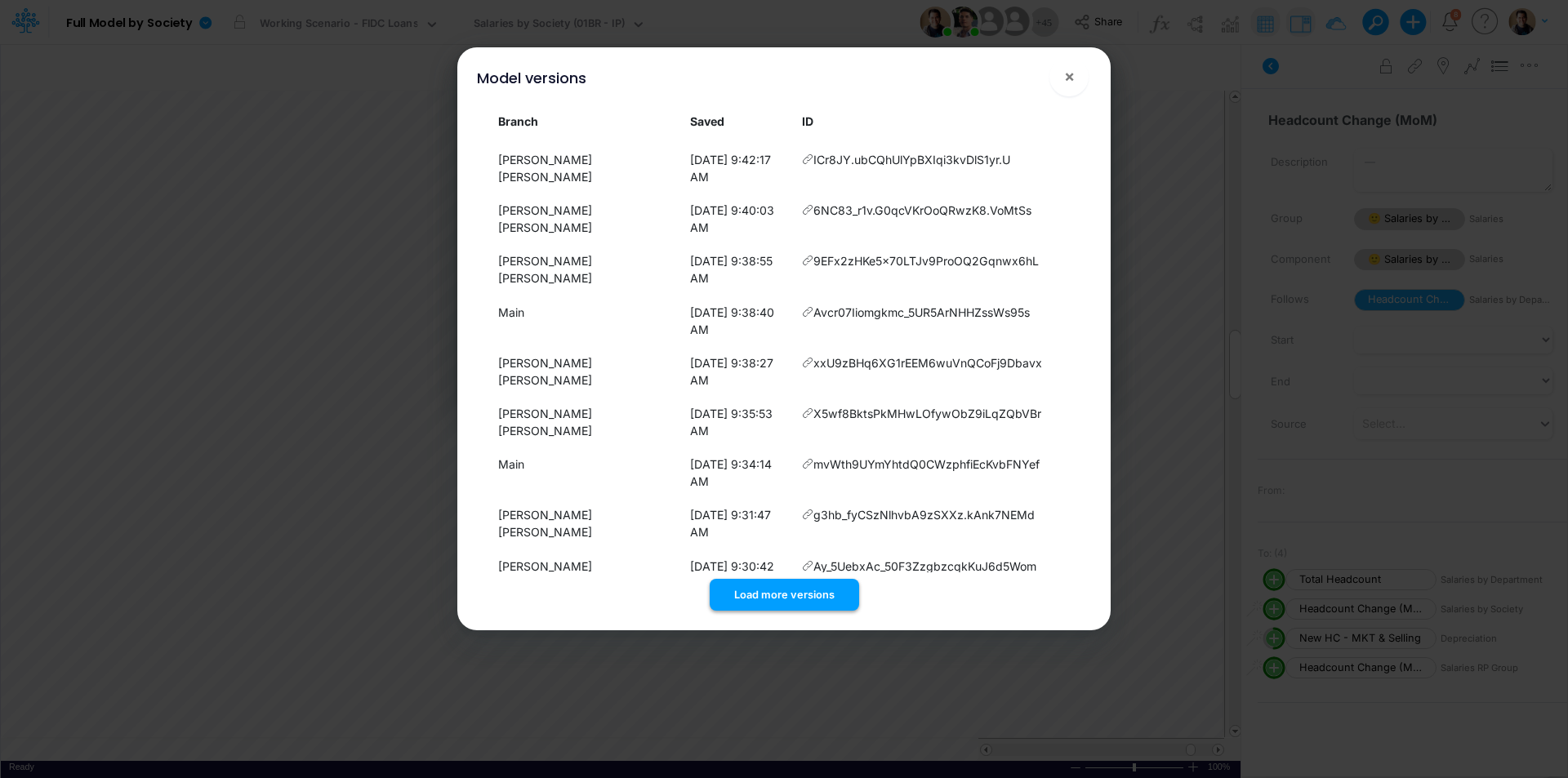
click at [803, 589] on button "Load more versions" at bounding box center [784, 594] width 150 height 32
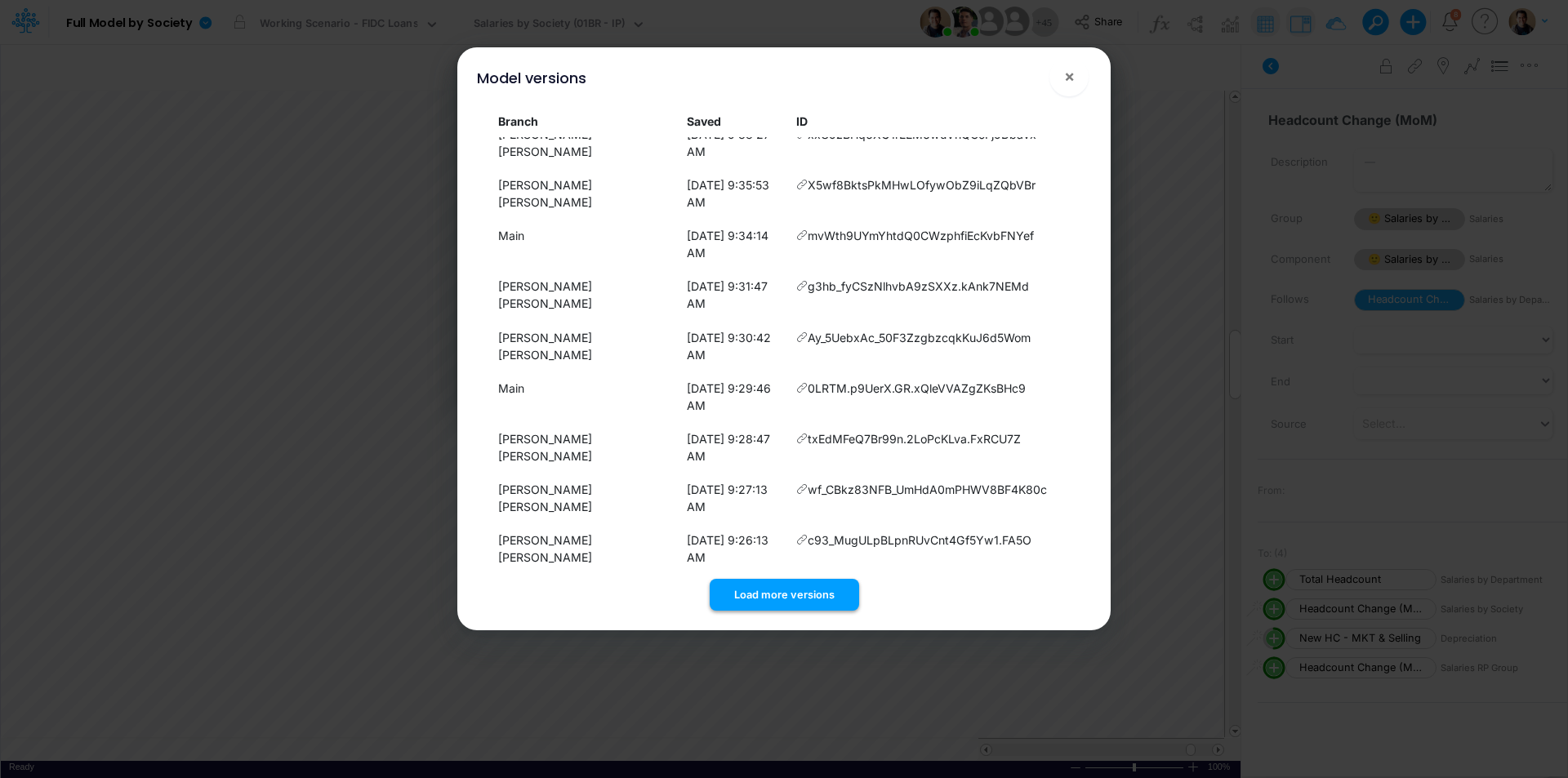
scroll to position [576, 0]
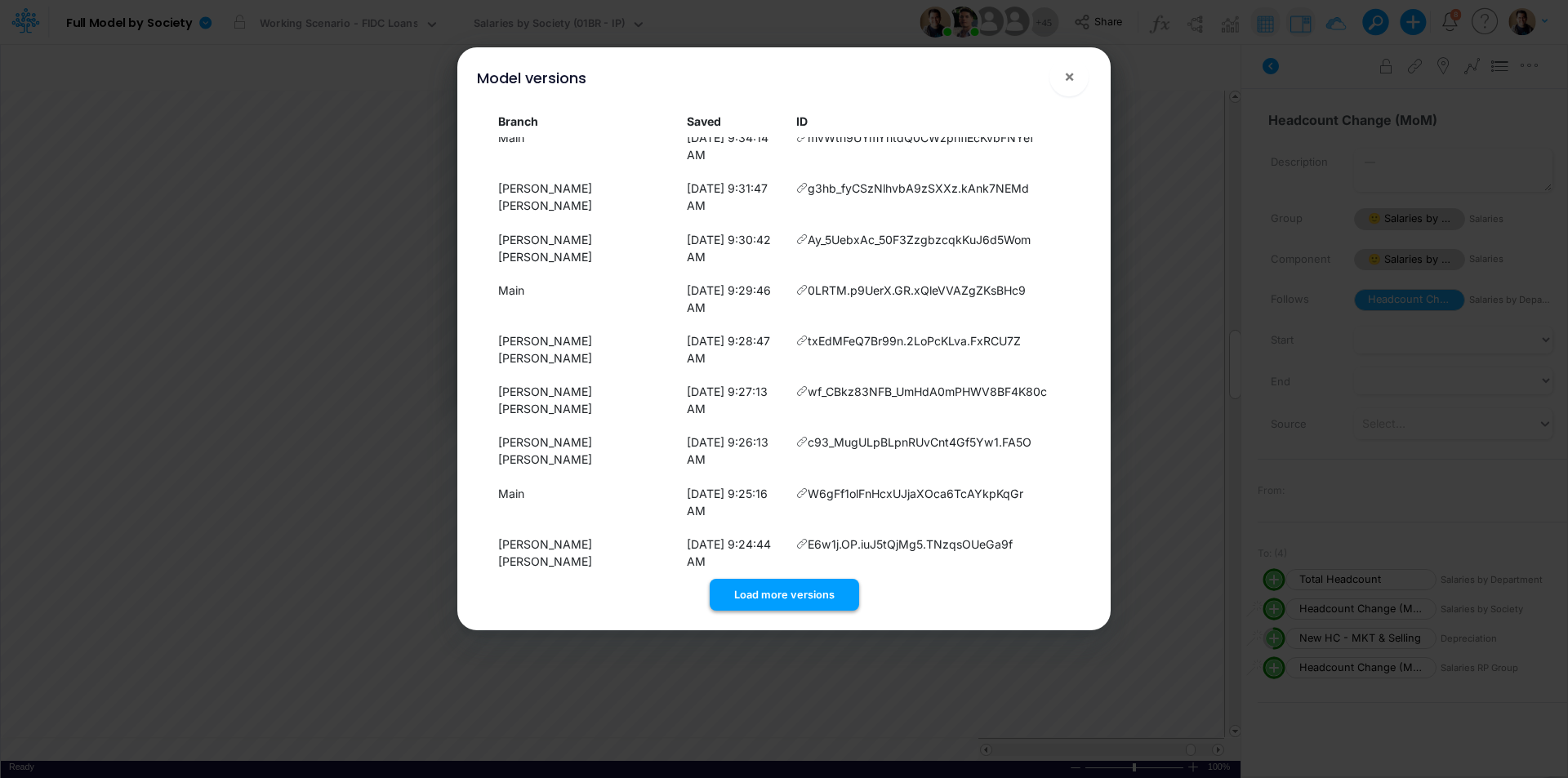
click at [802, 594] on button "Load more versions" at bounding box center [784, 594] width 150 height 32
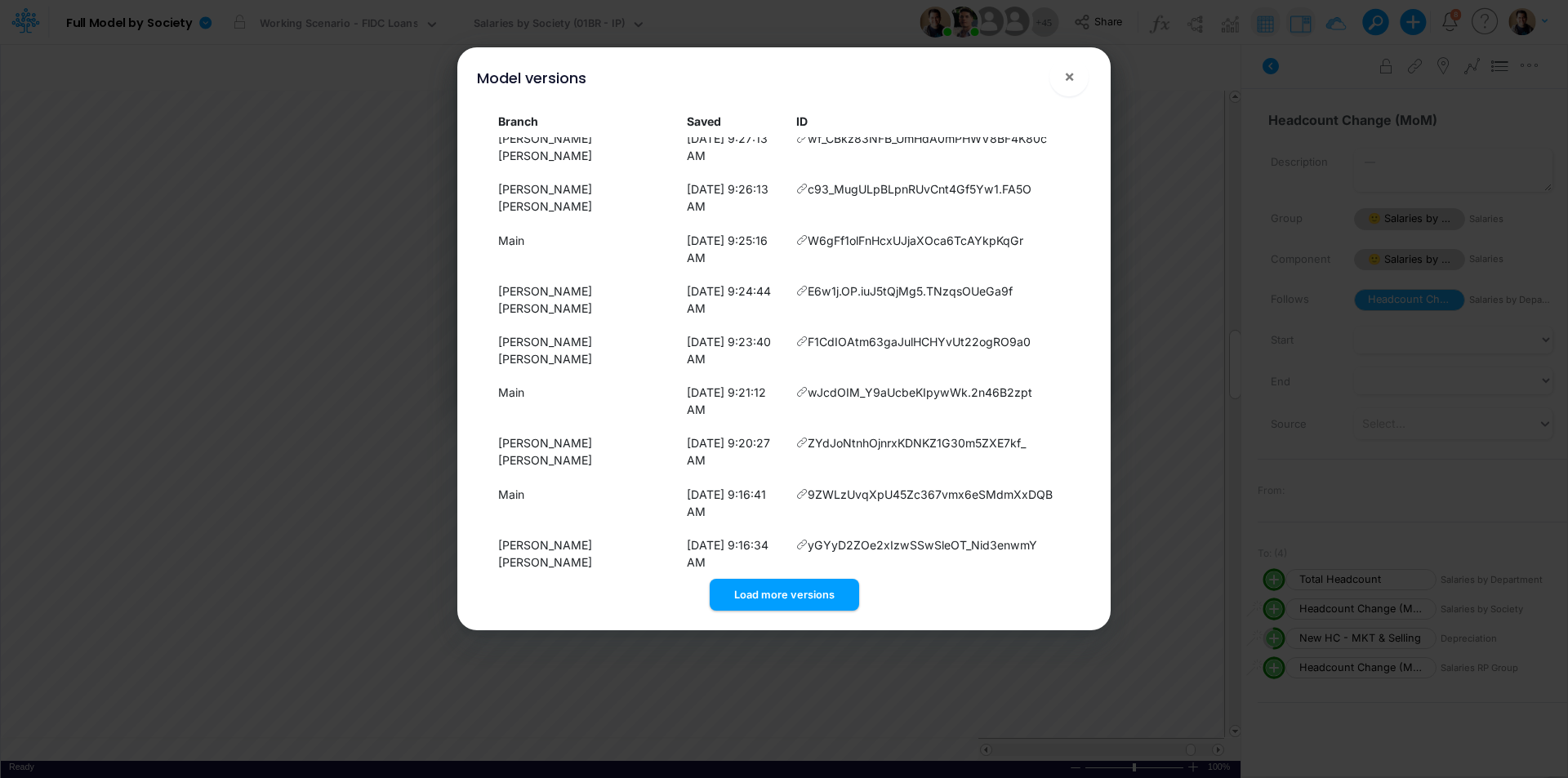
scroll to position [920, 0]
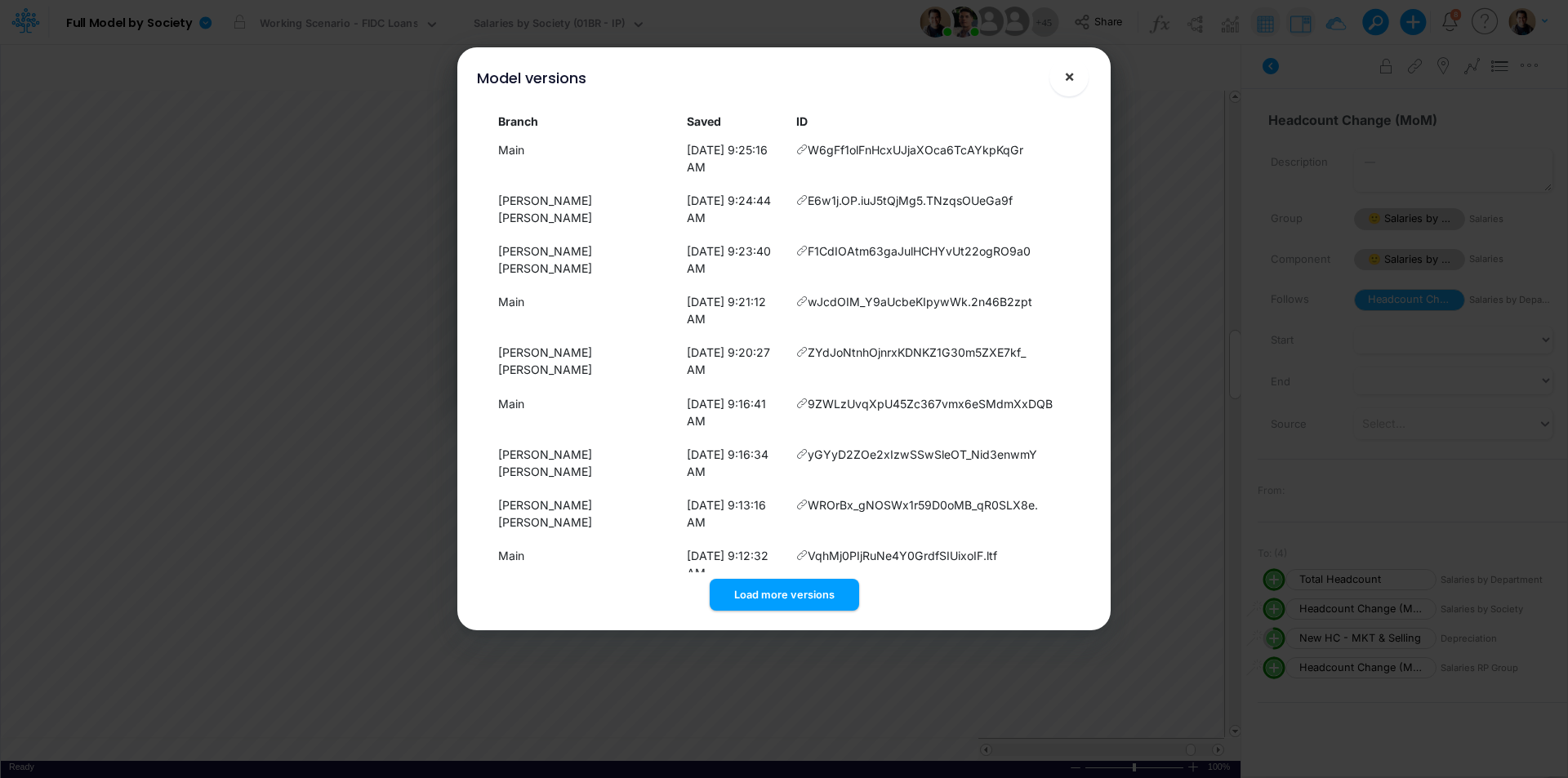
click at [1075, 81] on button "×" at bounding box center [1068, 77] width 39 height 39
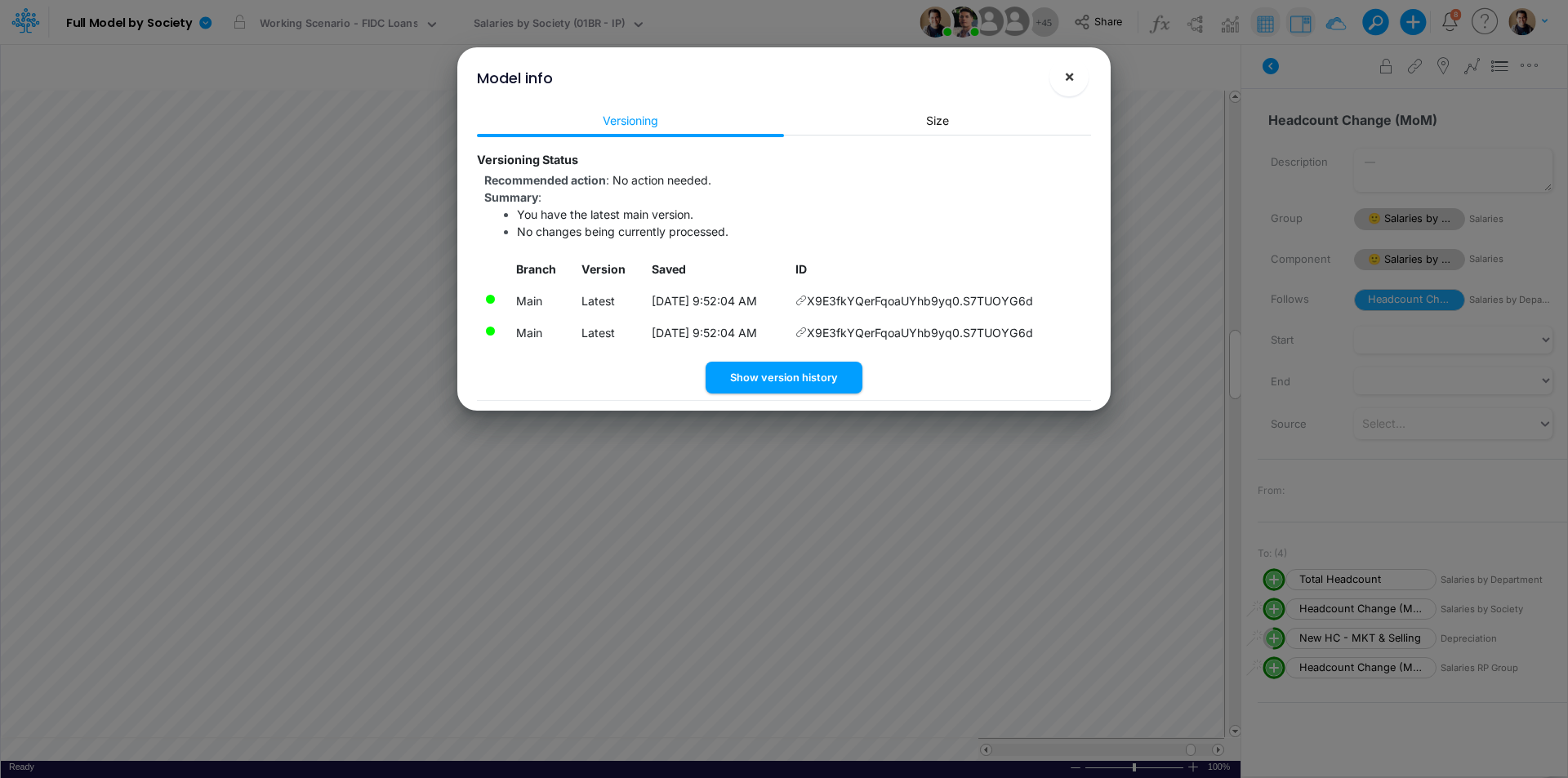
click at [1077, 78] on button "×" at bounding box center [1068, 77] width 39 height 39
